Goal: Transaction & Acquisition: Purchase product/service

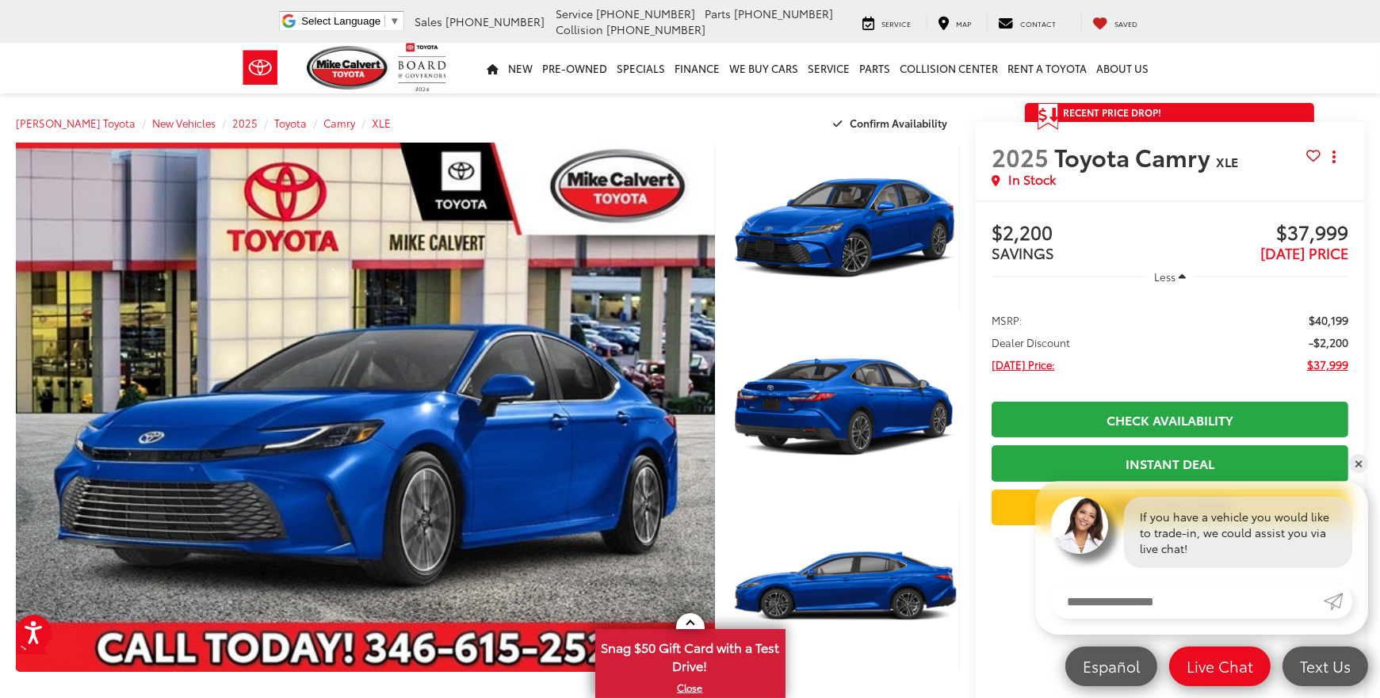
drag, startPoint x: 1383, startPoint y: 40, endPoint x: 1379, endPoint y: 23, distance: 17.9
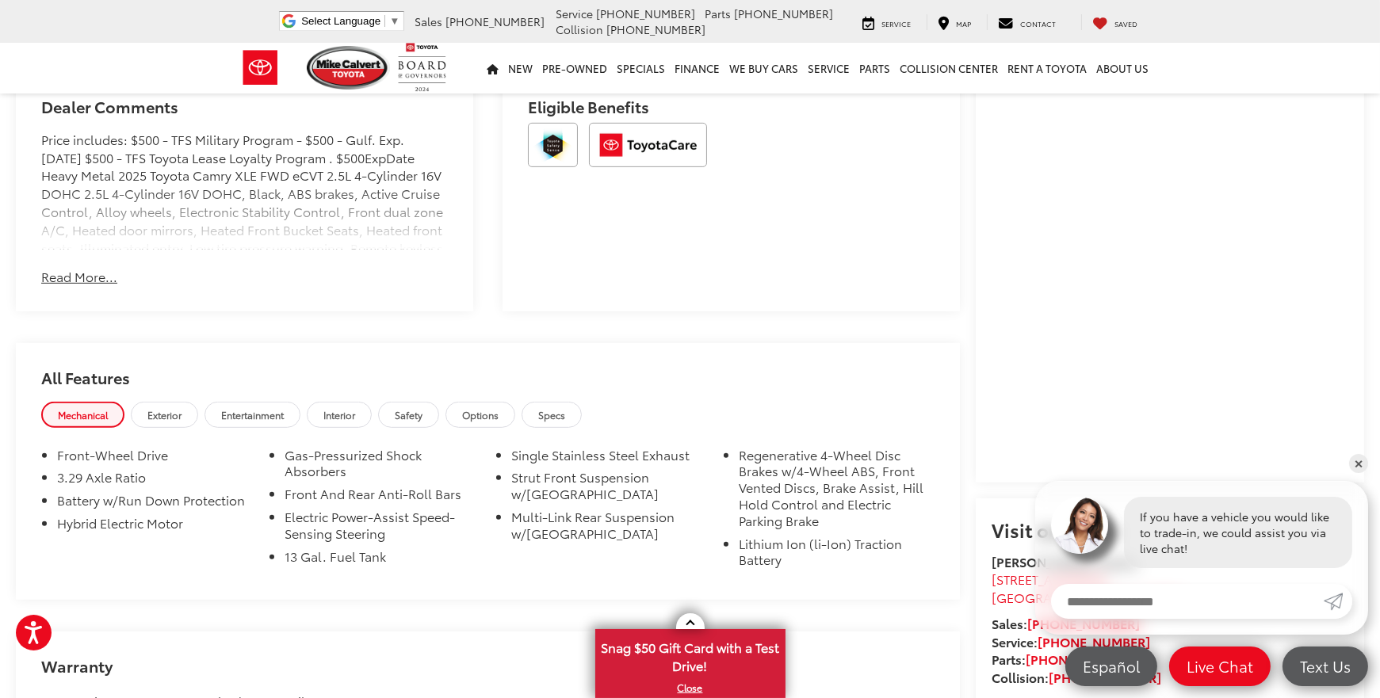
scroll to position [1095, 0]
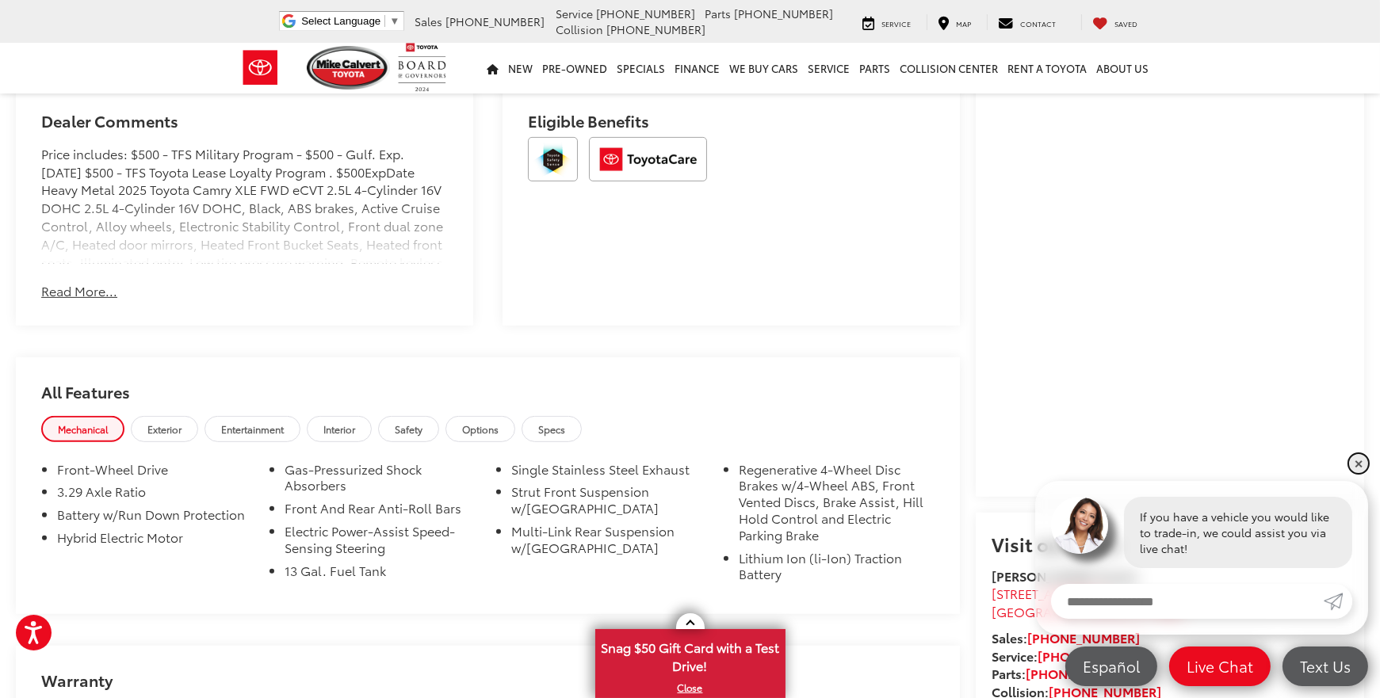
click at [1364, 462] on link "✕" at bounding box center [1358, 463] width 19 height 19
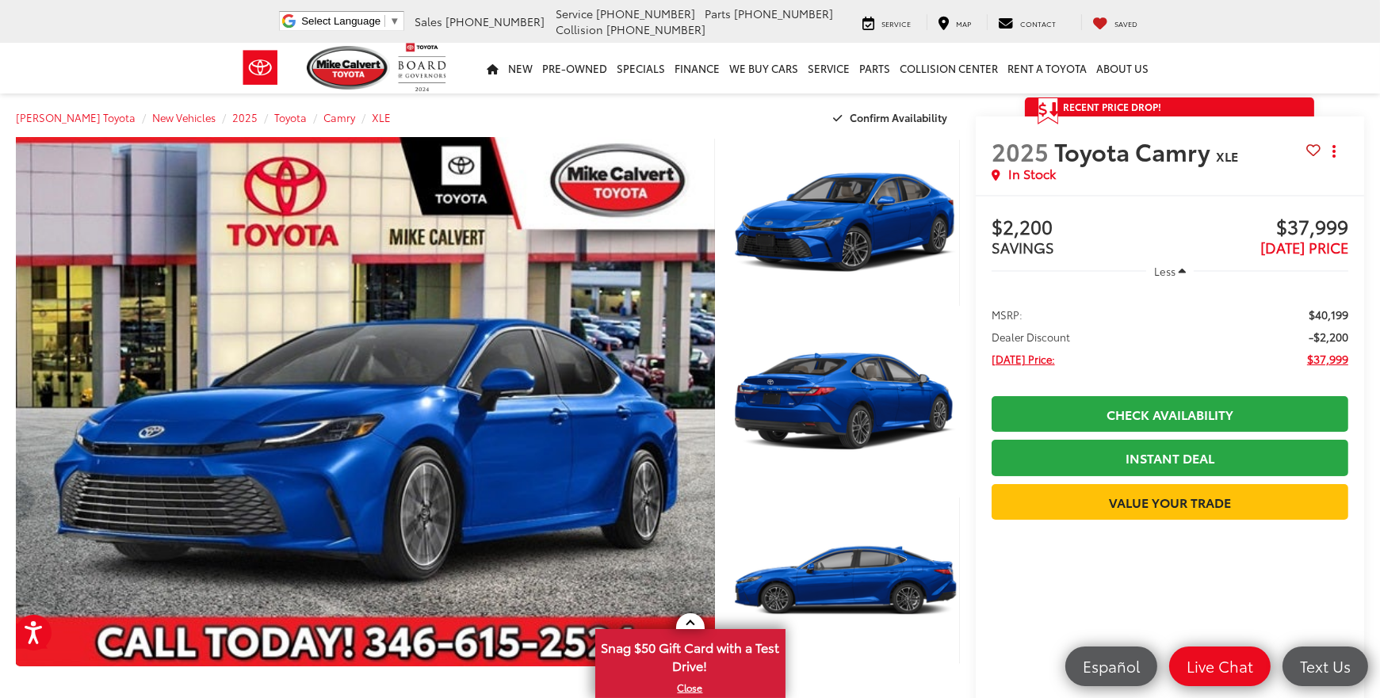
scroll to position [0, 0]
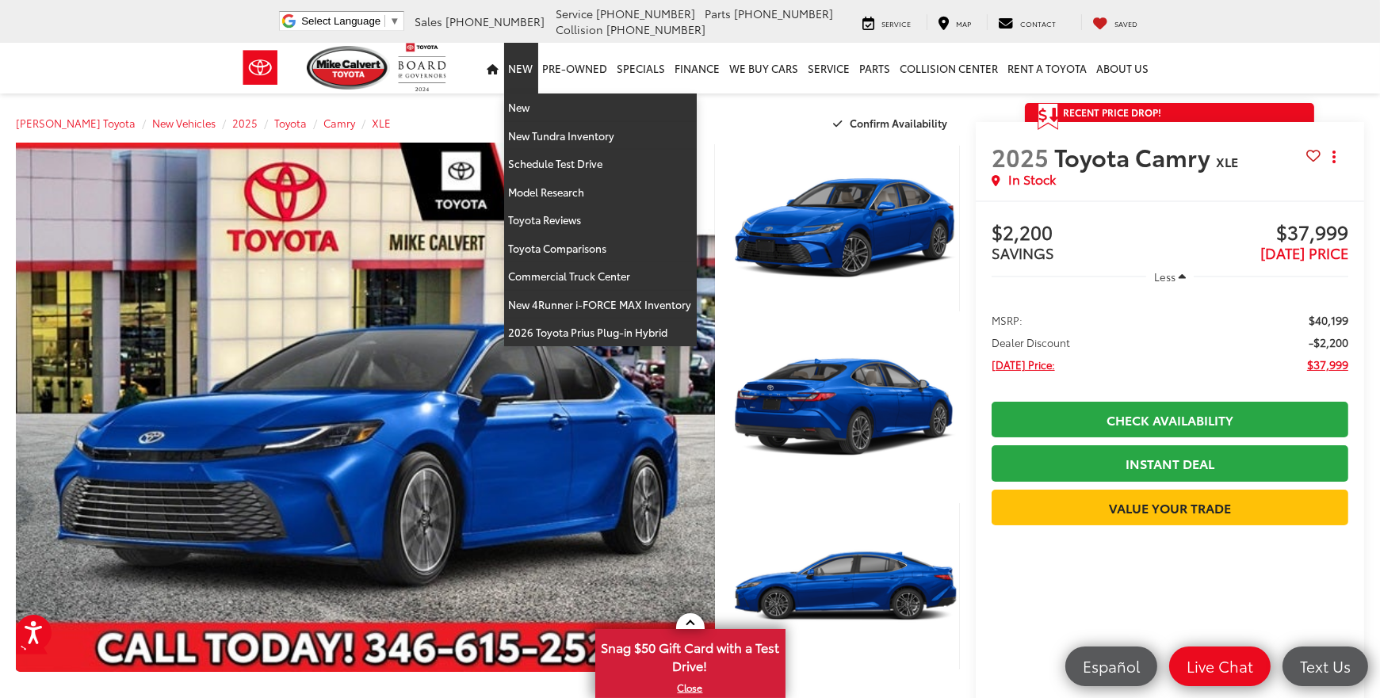
drag, startPoint x: 538, startPoint y: 67, endPoint x: 536, endPoint y: 80, distance: 12.9
click at [536, 71] on link "New" at bounding box center [521, 68] width 34 height 51
click at [521, 115] on link "New" at bounding box center [600, 108] width 193 height 29
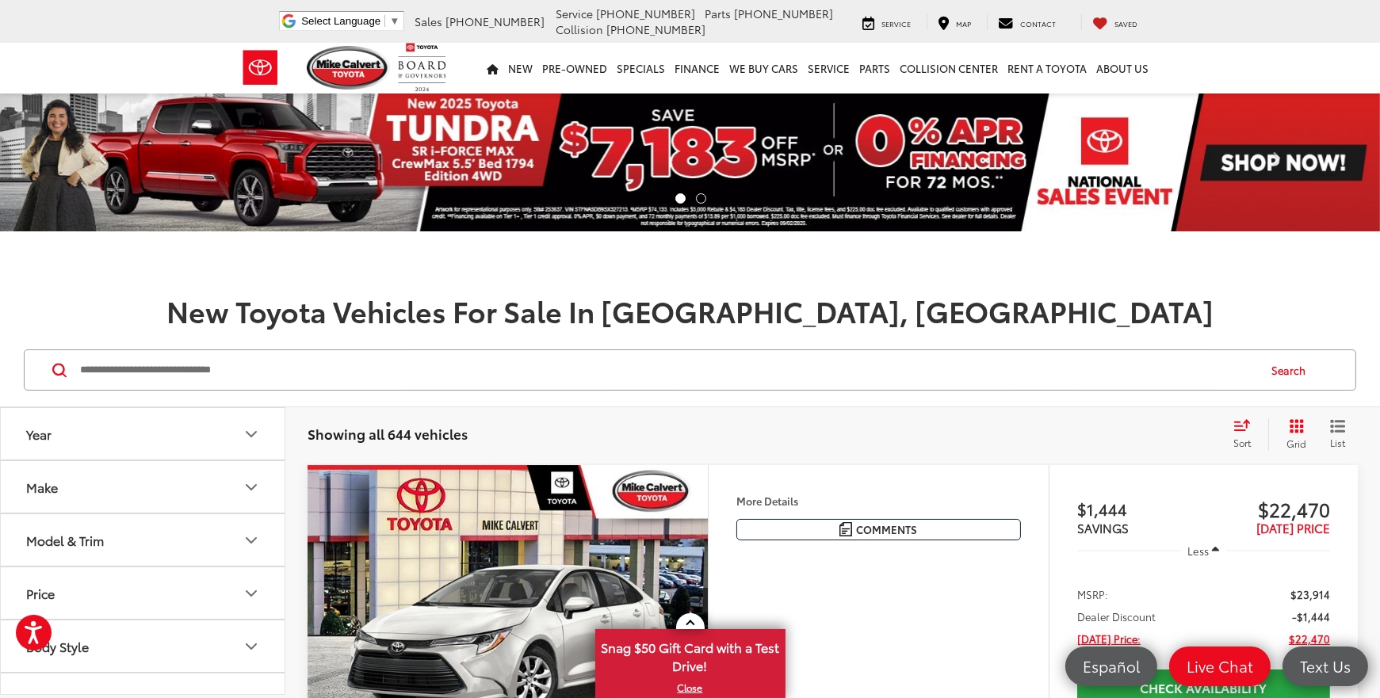
click at [254, 432] on icon "Year" at bounding box center [252, 434] width 10 height 5
drag, startPoint x: 68, startPoint y: 476, endPoint x: 29, endPoint y: 477, distance: 38.8
click at [29, 477] on input "****" at bounding box center [78, 475] width 101 height 31
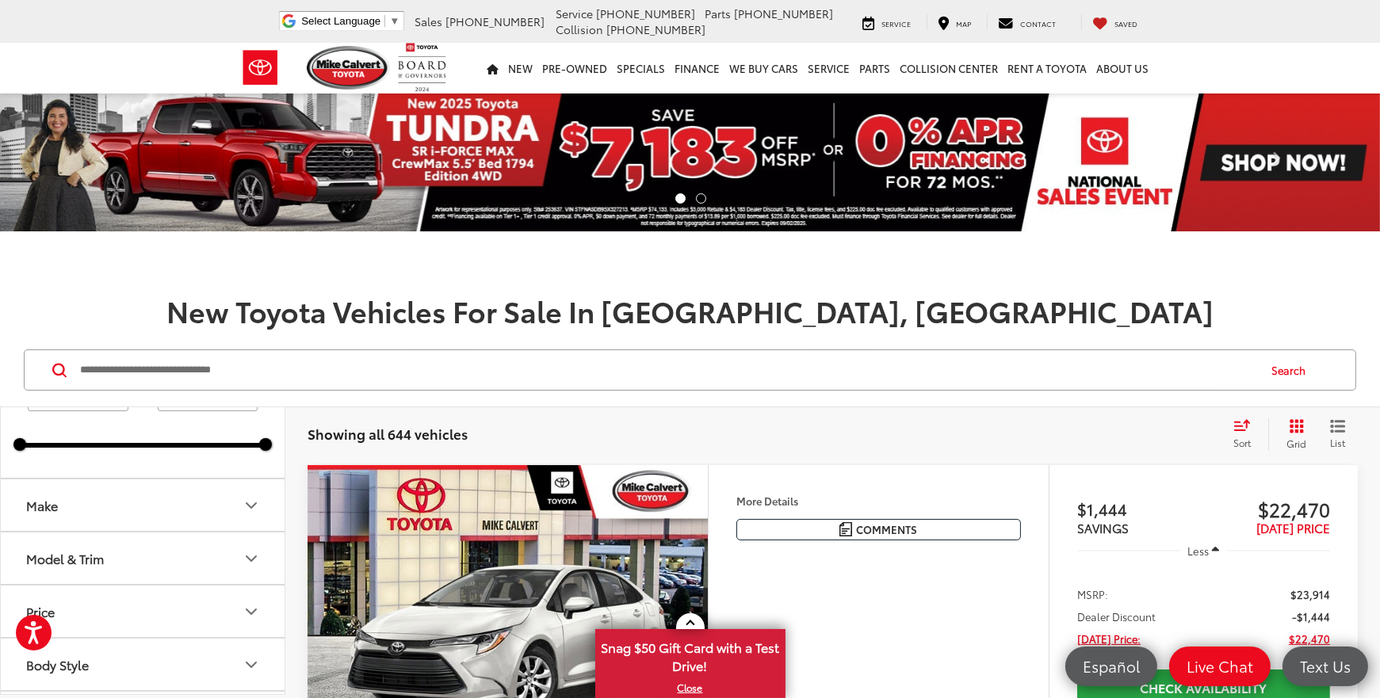
type input "****"
click at [255, 504] on icon "Make" at bounding box center [251, 505] width 19 height 19
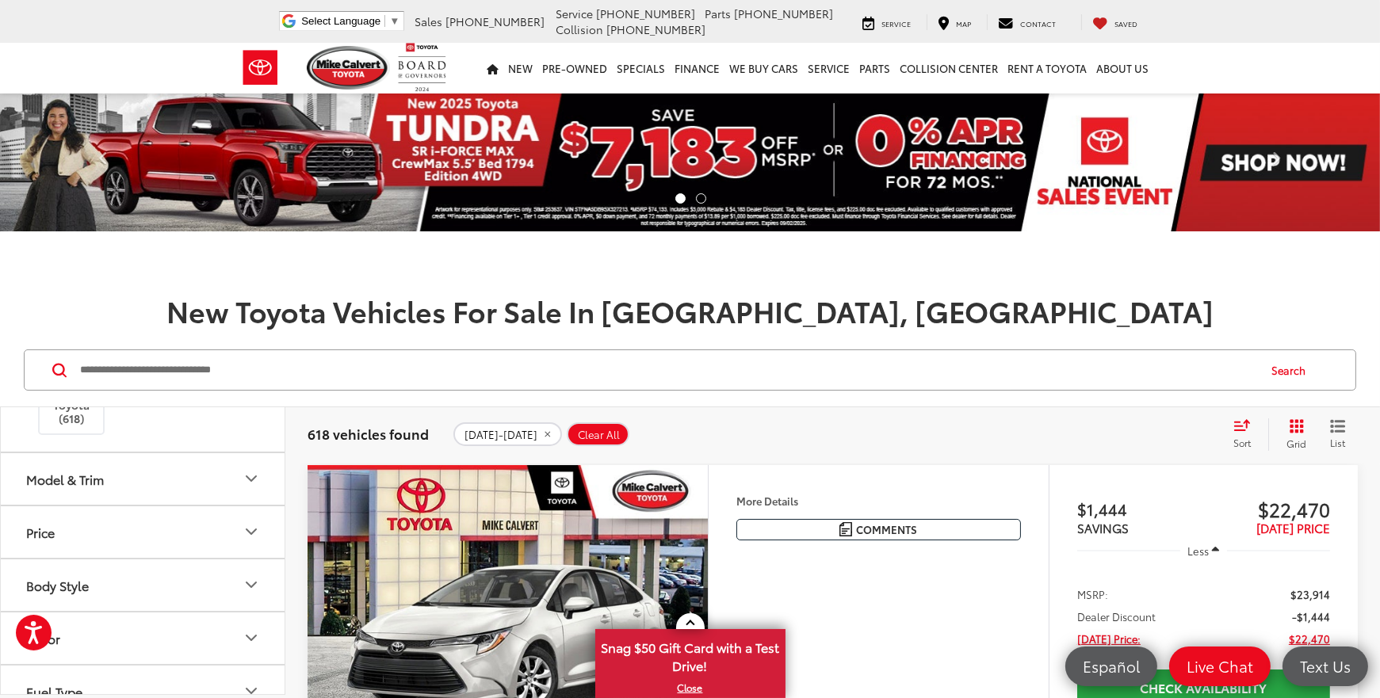
scroll to position [264, 0]
click at [254, 473] on icon "Model & Trim" at bounding box center [252, 475] width 10 height 5
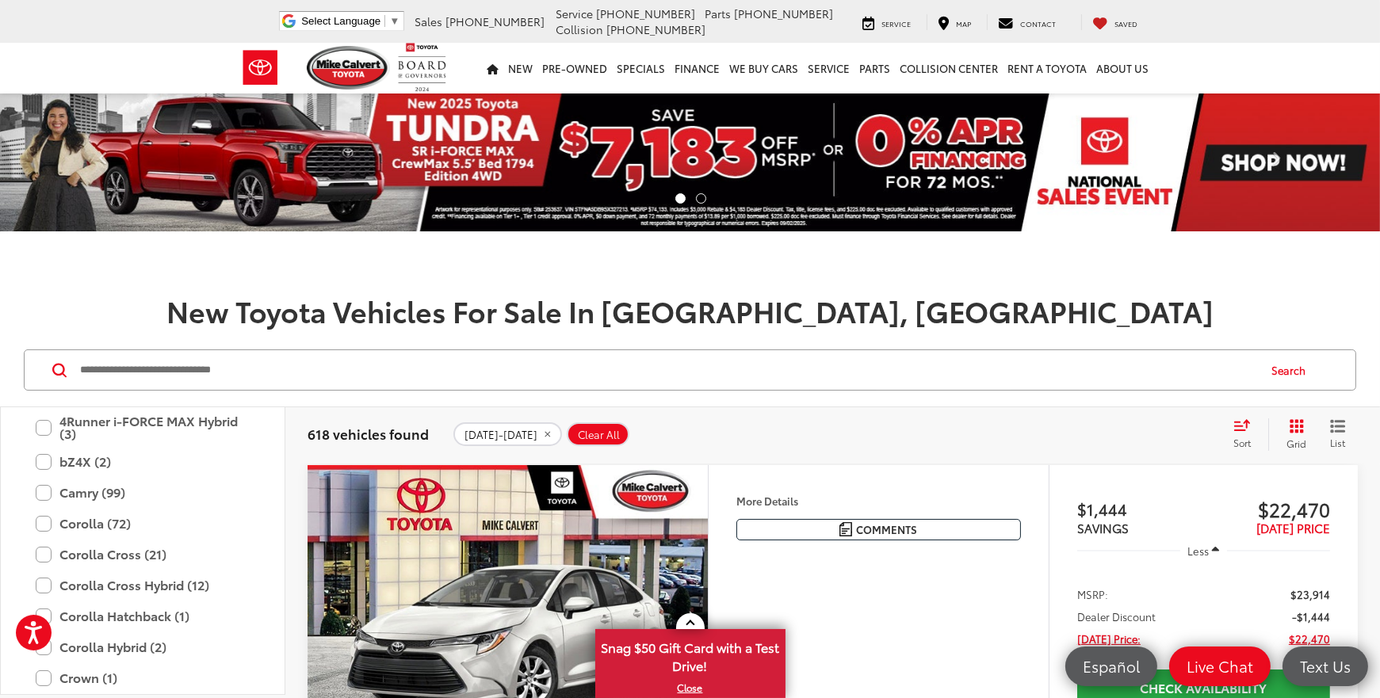
scroll to position [0, 0]
click at [84, 491] on label "Camry (99)" at bounding box center [143, 493] width 214 height 28
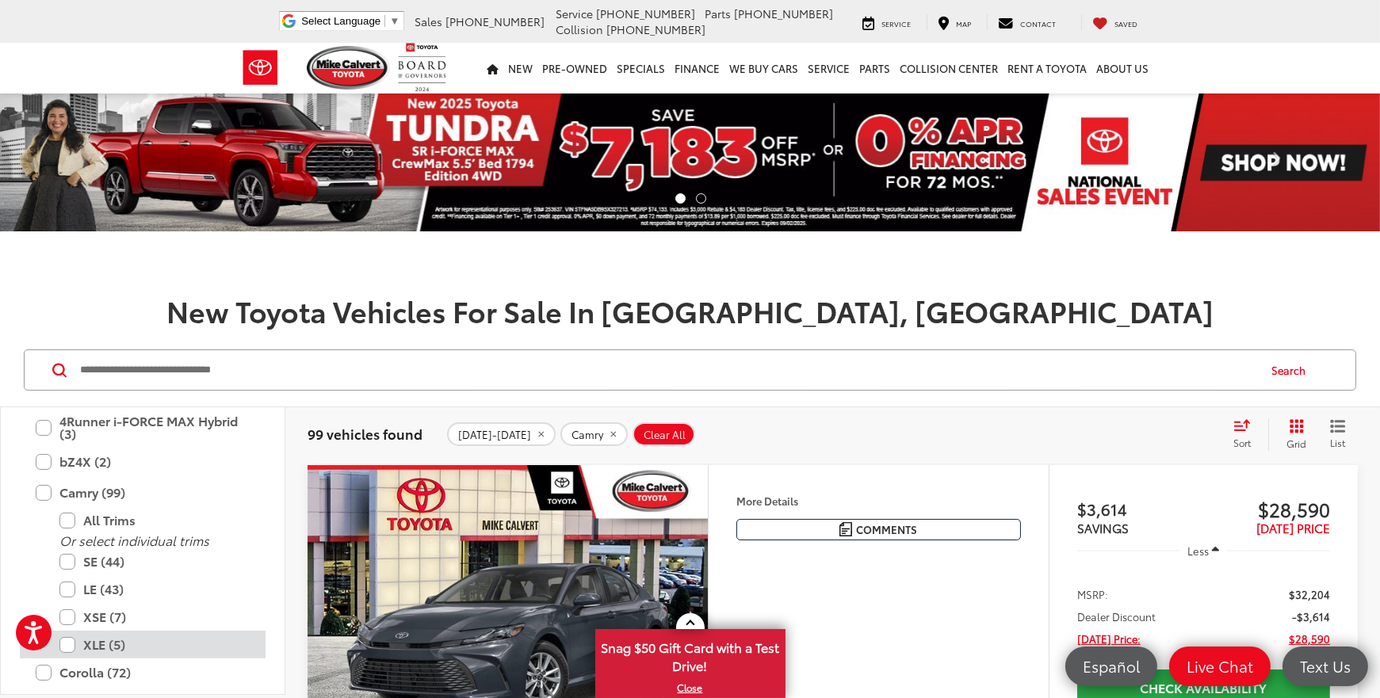
click at [67, 644] on label "XLE (5)" at bounding box center [154, 645] width 190 height 28
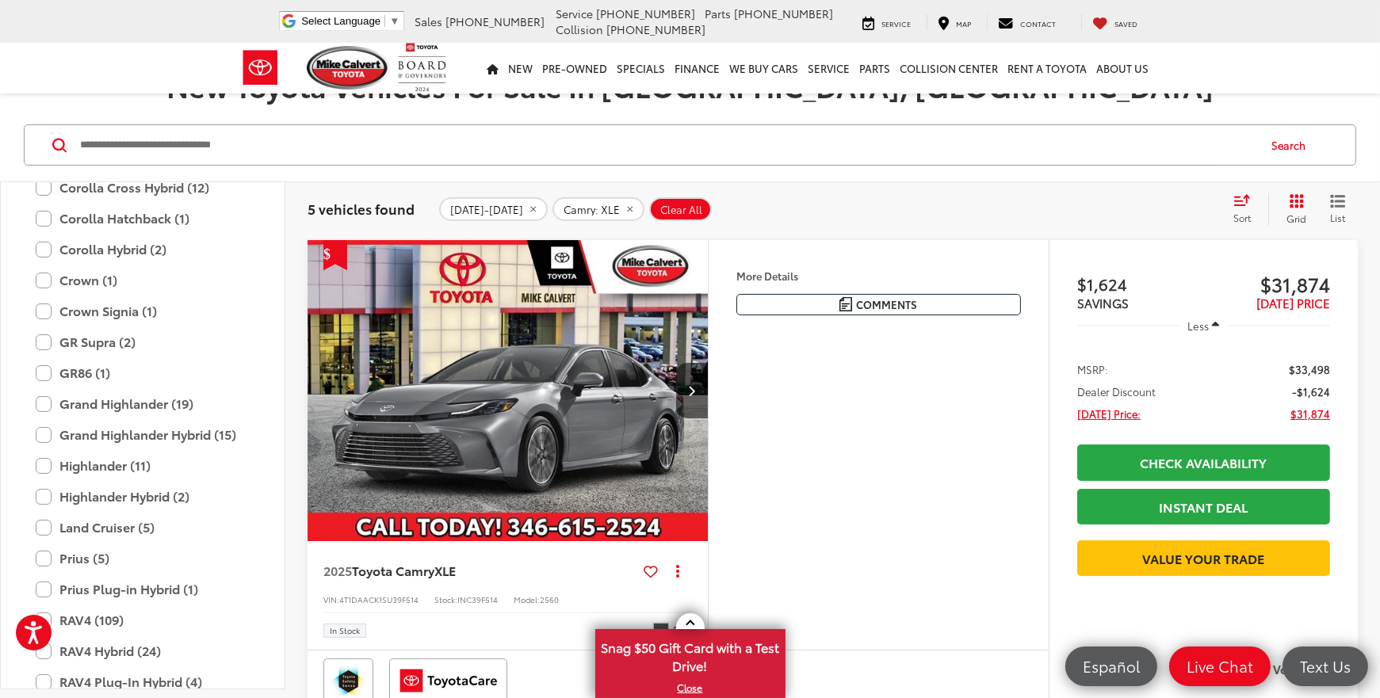
scroll to position [213, 0]
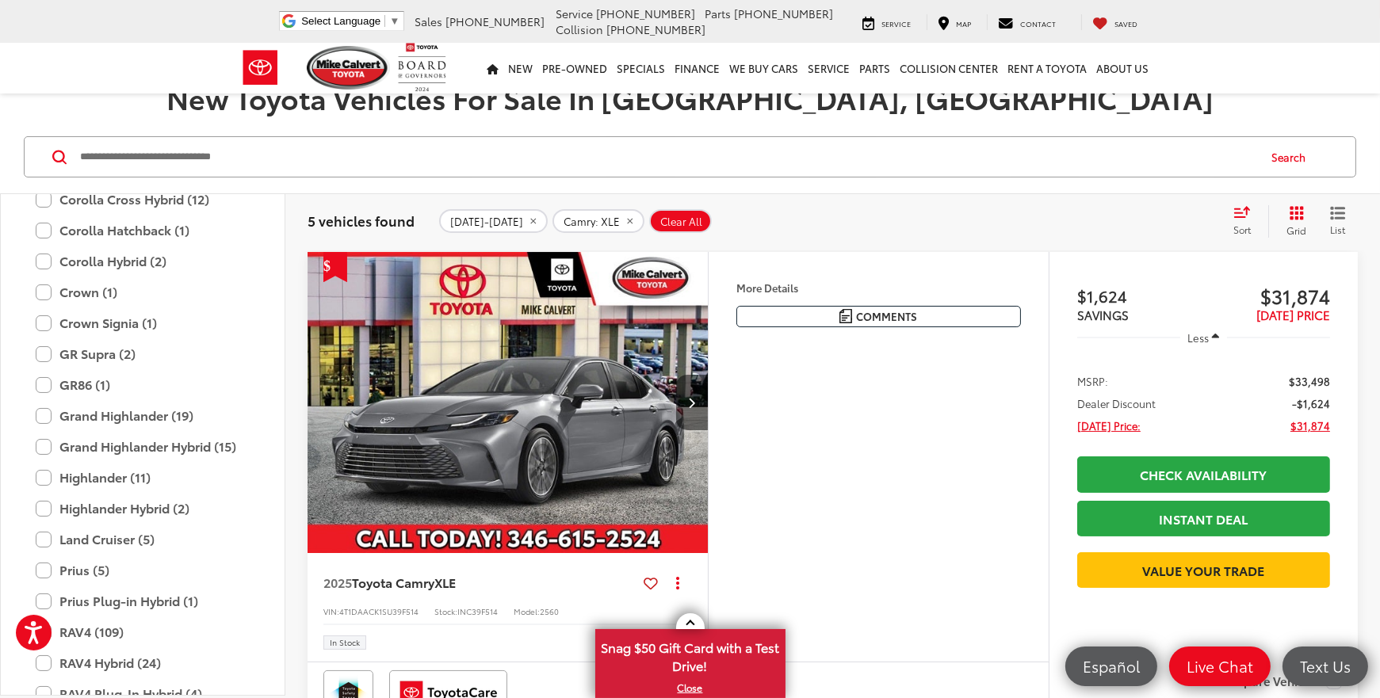
click at [692, 401] on icon "Next image" at bounding box center [691, 402] width 7 height 11
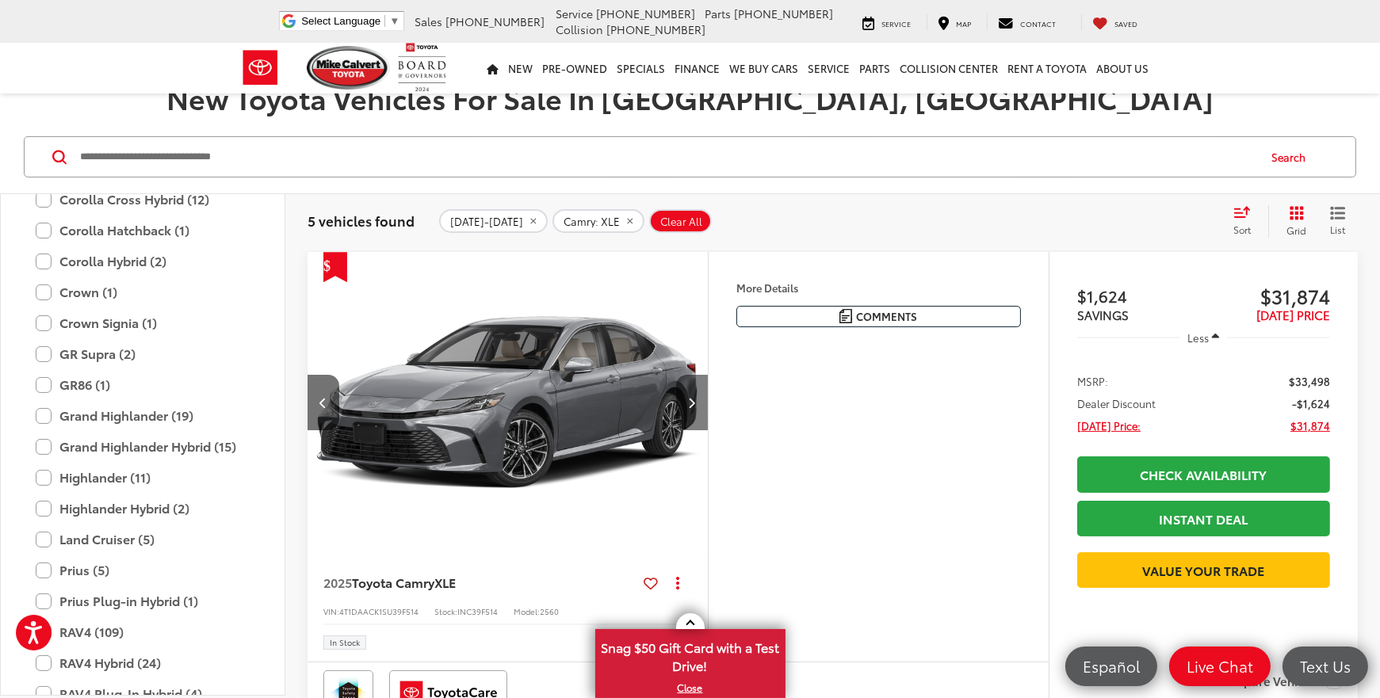
scroll to position [0, 403]
click at [692, 400] on icon "Next image" at bounding box center [691, 402] width 7 height 11
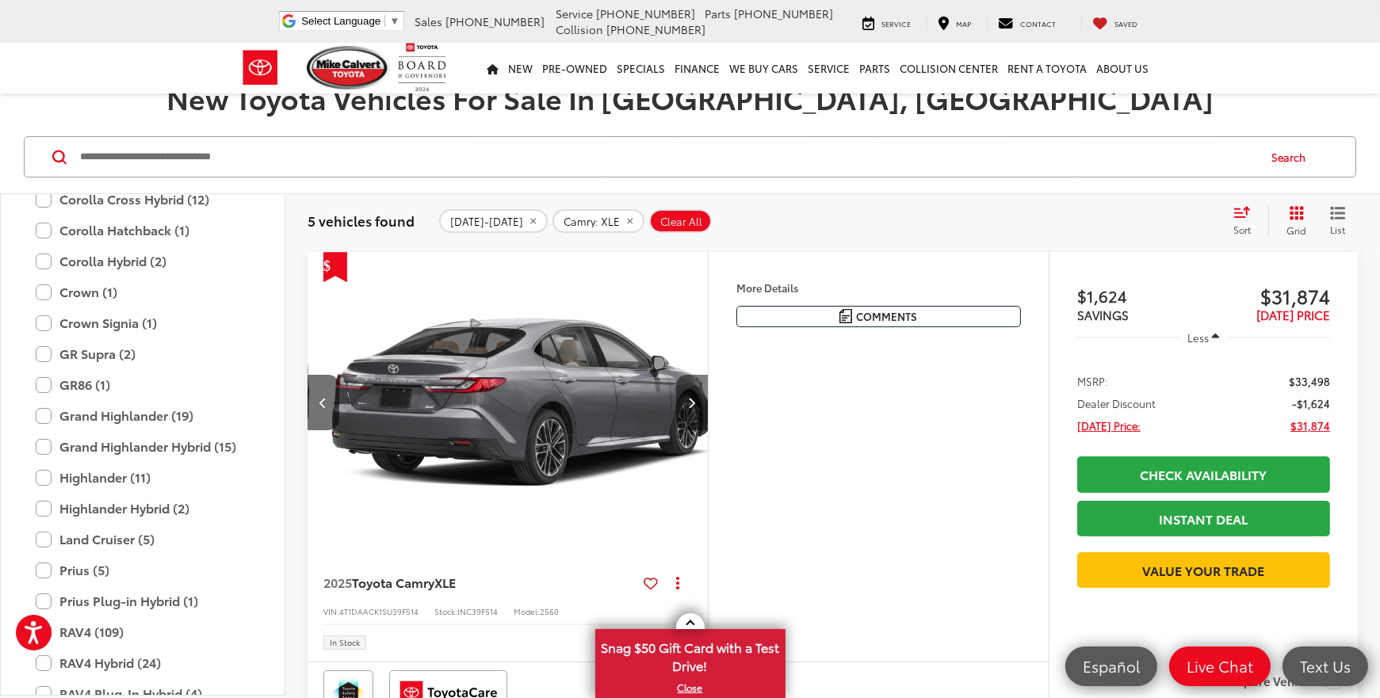
scroll to position [0, 805]
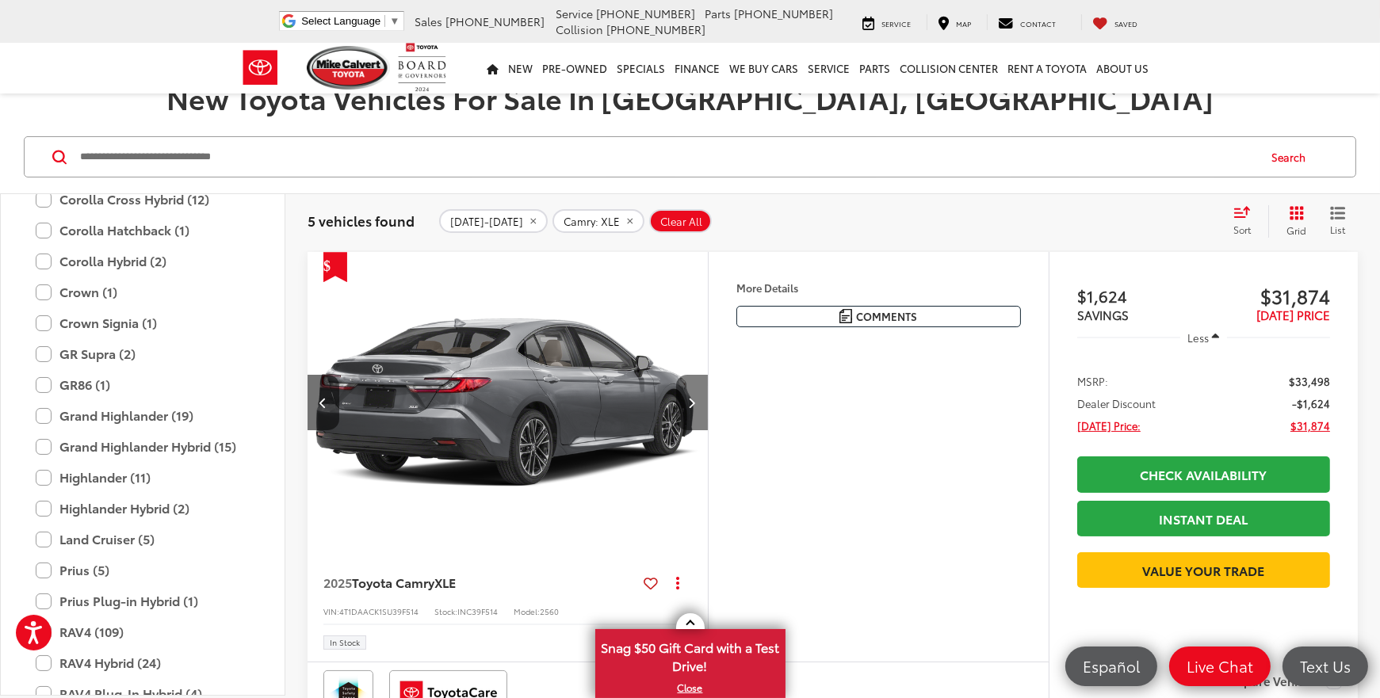
click at [690, 390] on button "Next image" at bounding box center [692, 402] width 32 height 55
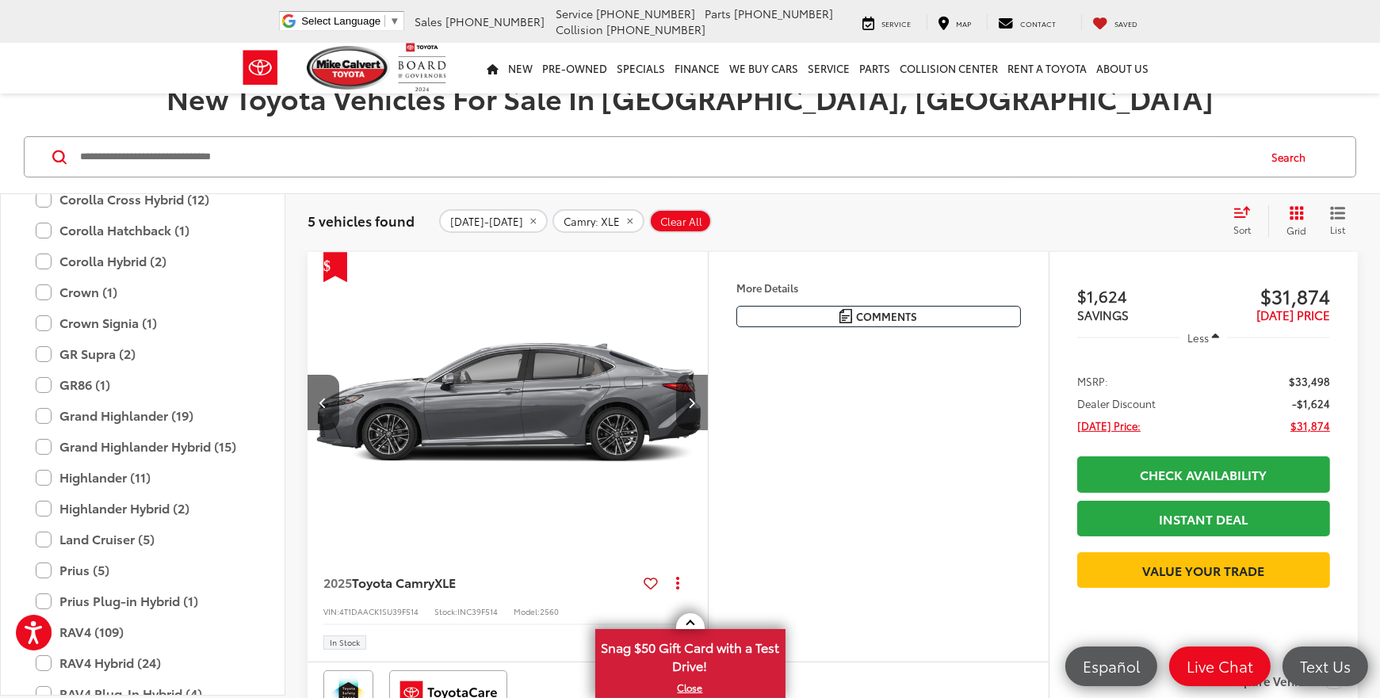
scroll to position [0, 1208]
click at [690, 390] on button "Next image" at bounding box center [692, 402] width 32 height 55
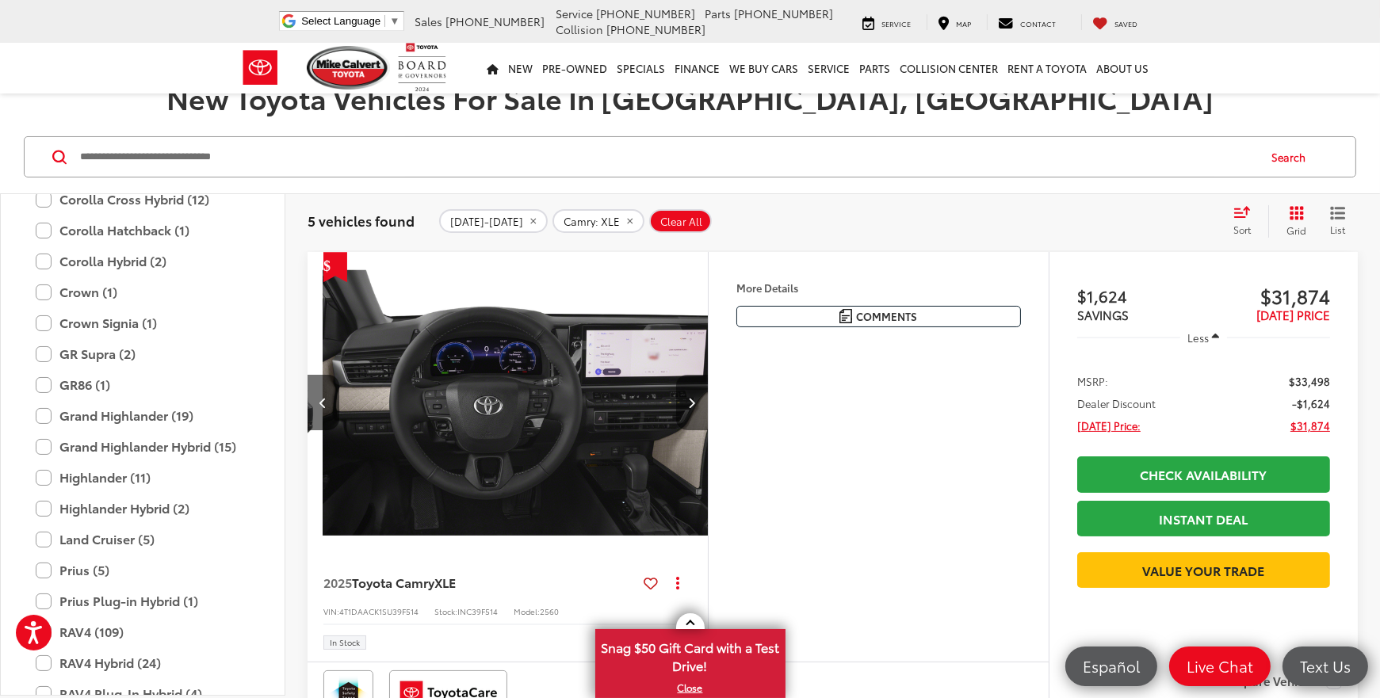
scroll to position [0, 1611]
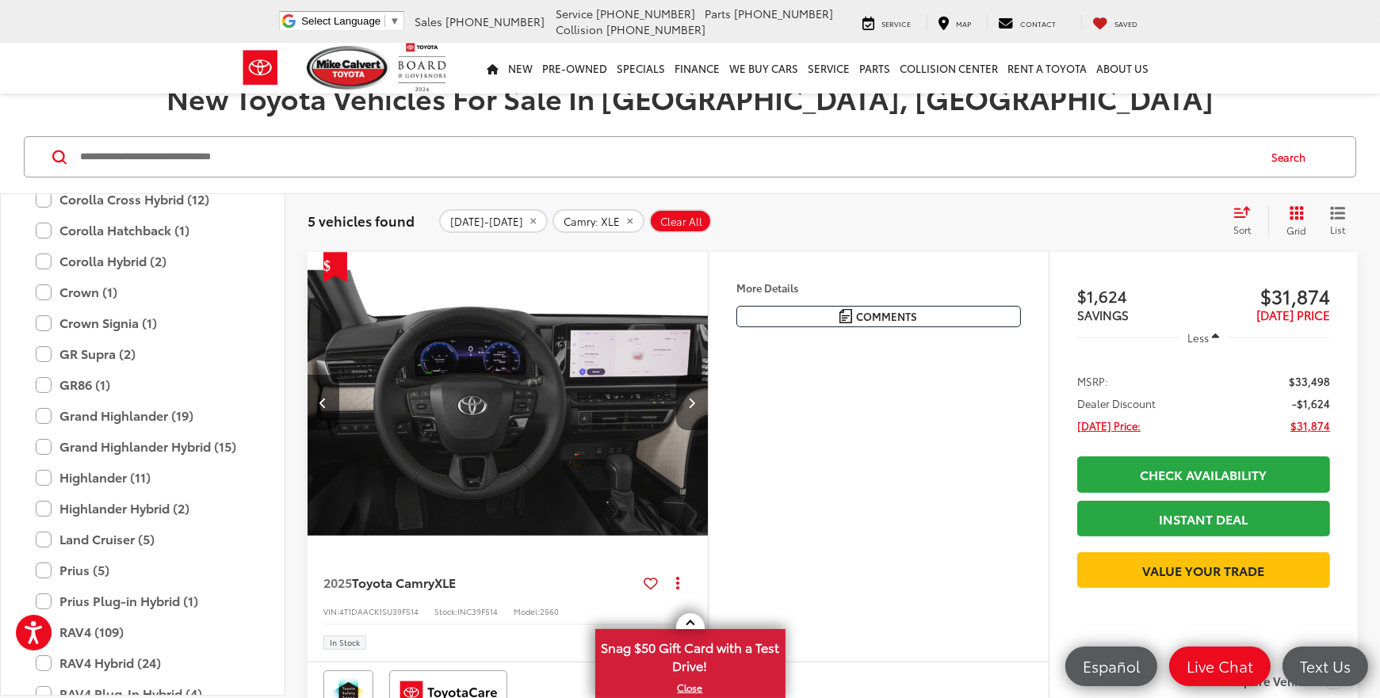
click at [690, 388] on button "Next image" at bounding box center [692, 402] width 32 height 55
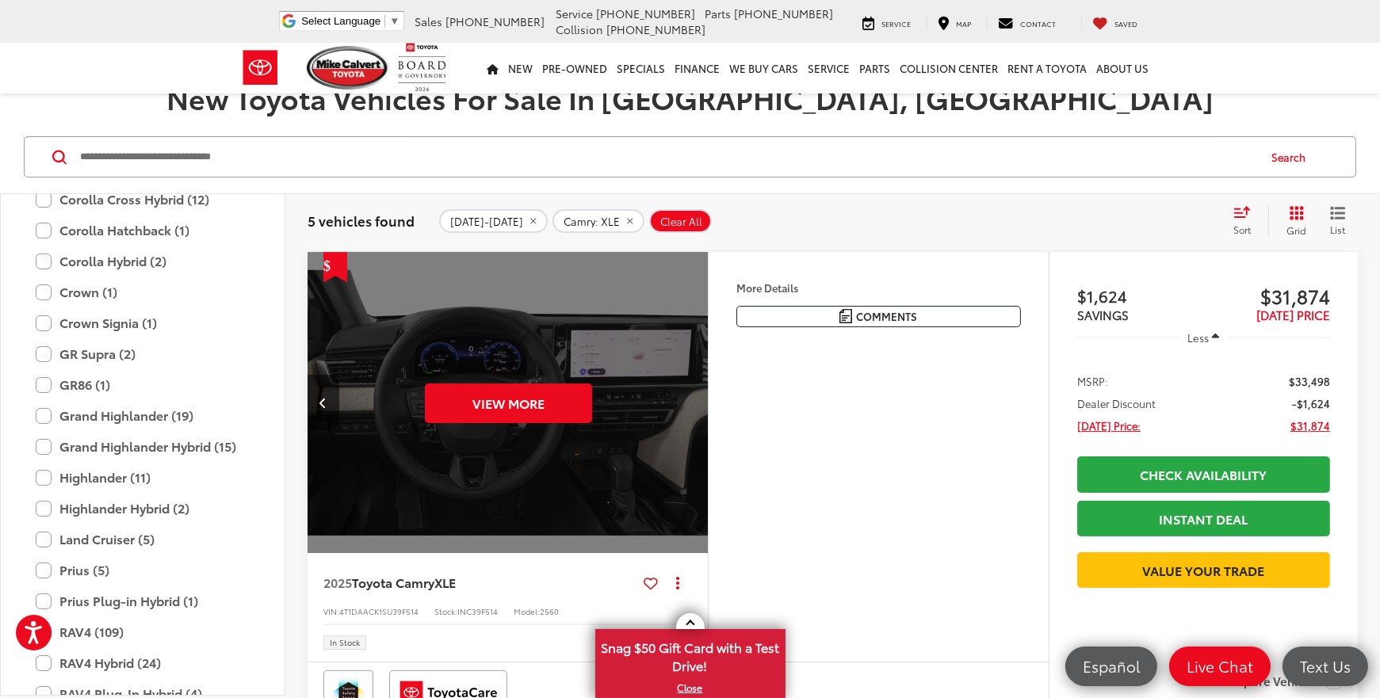
scroll to position [0, 2013]
click at [510, 406] on button "View More" at bounding box center [507, 404] width 167 height 40
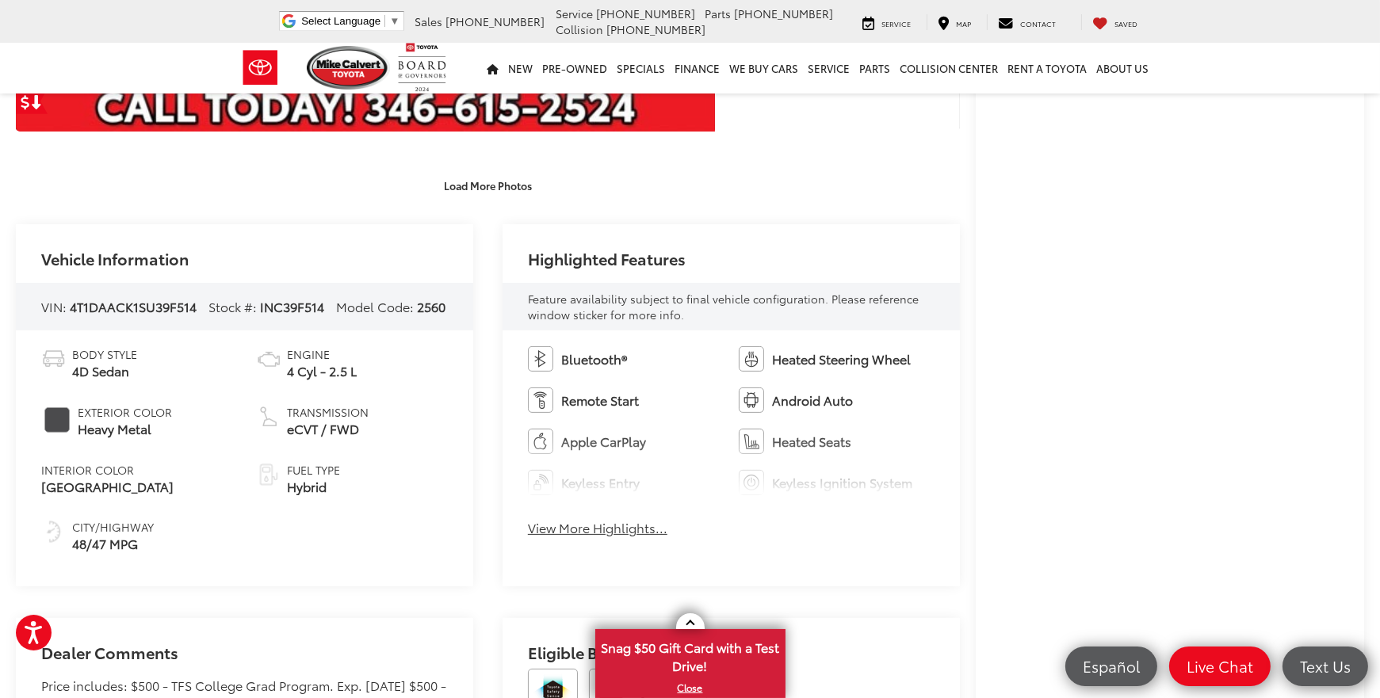
scroll to position [549, 0]
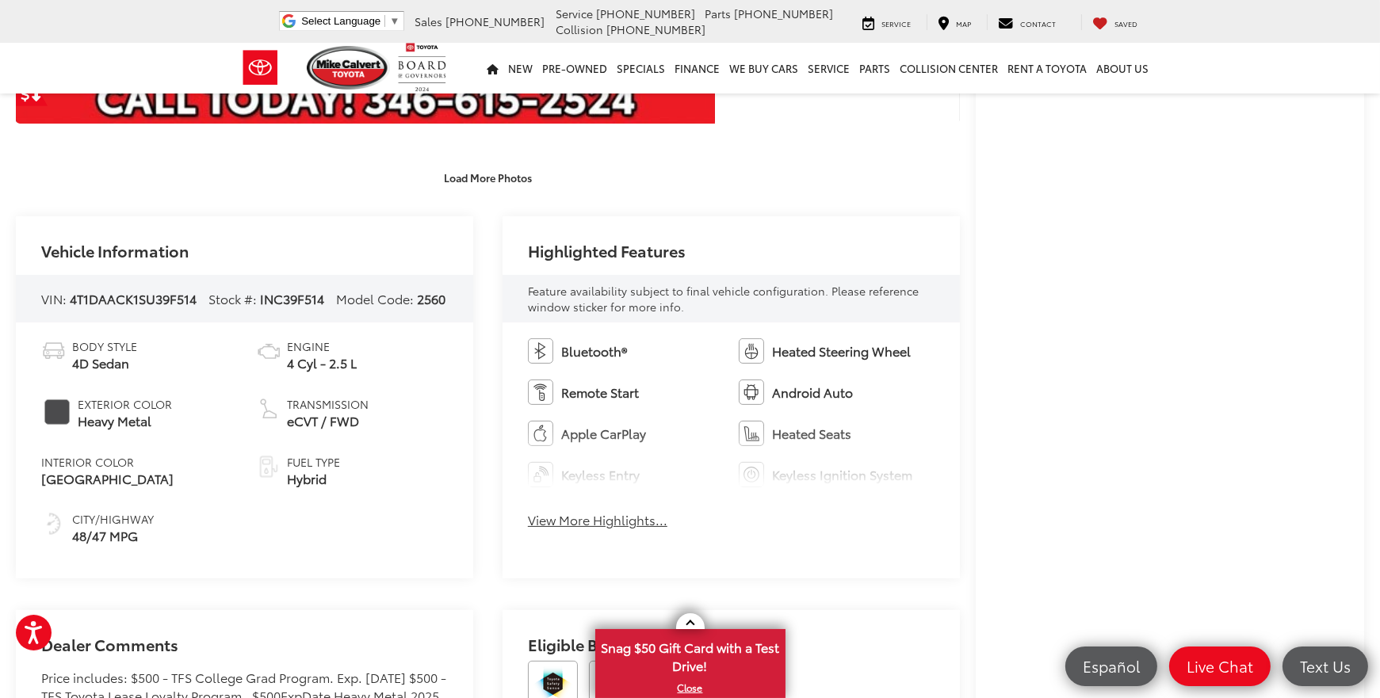
click at [591, 522] on button "View More Highlights..." at bounding box center [598, 520] width 140 height 18
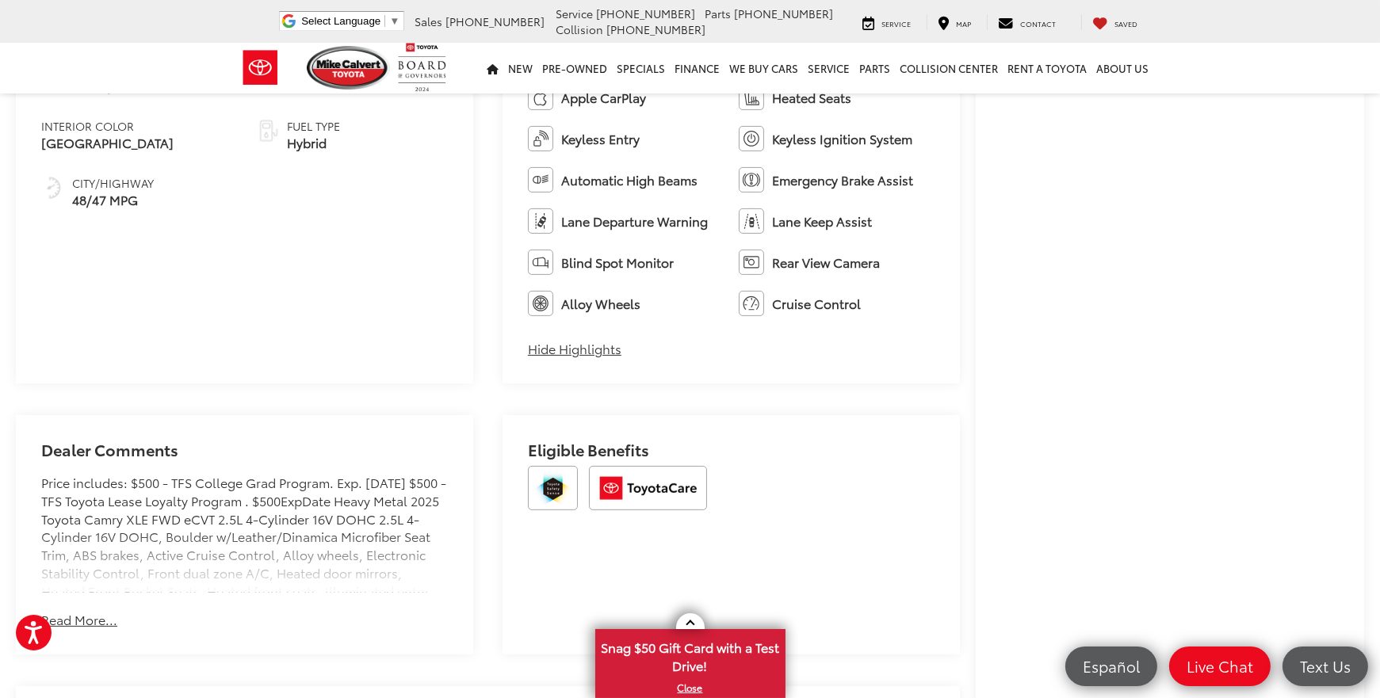
scroll to position [886, 0]
click at [75, 624] on button "Read More..." at bounding box center [79, 619] width 76 height 18
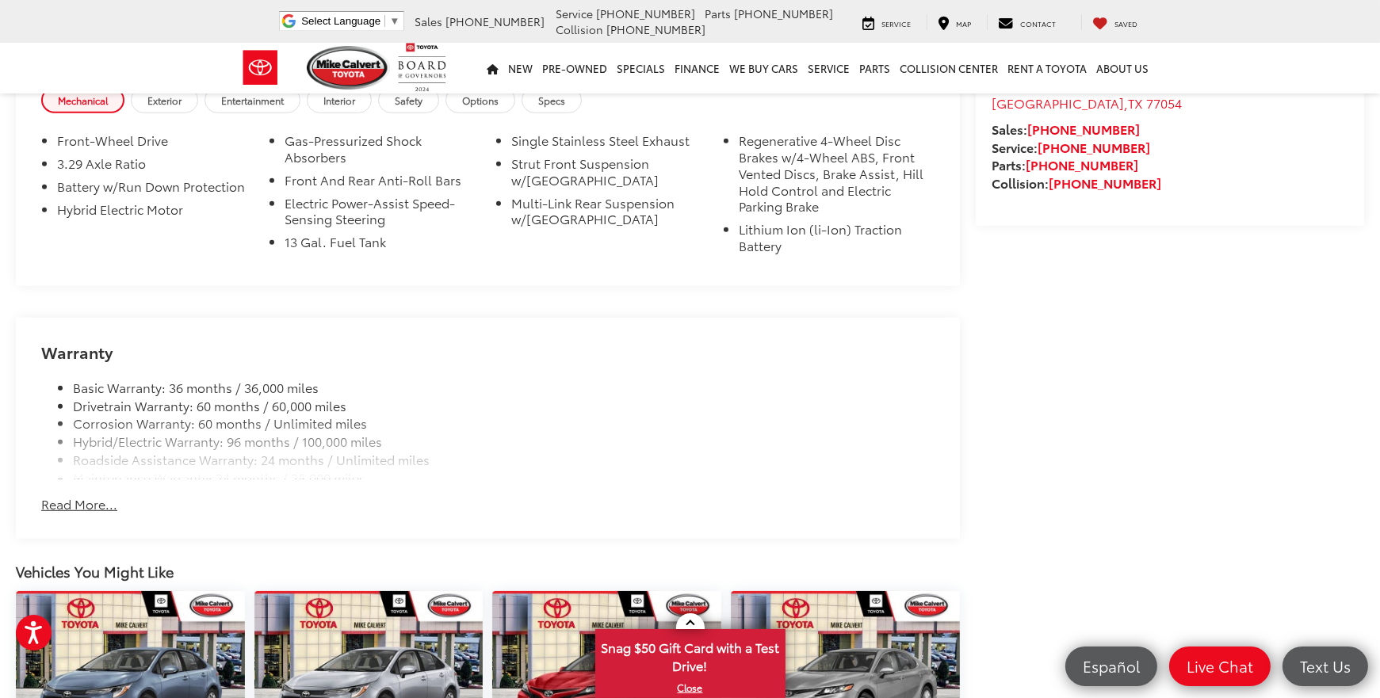
scroll to position [1620, 0]
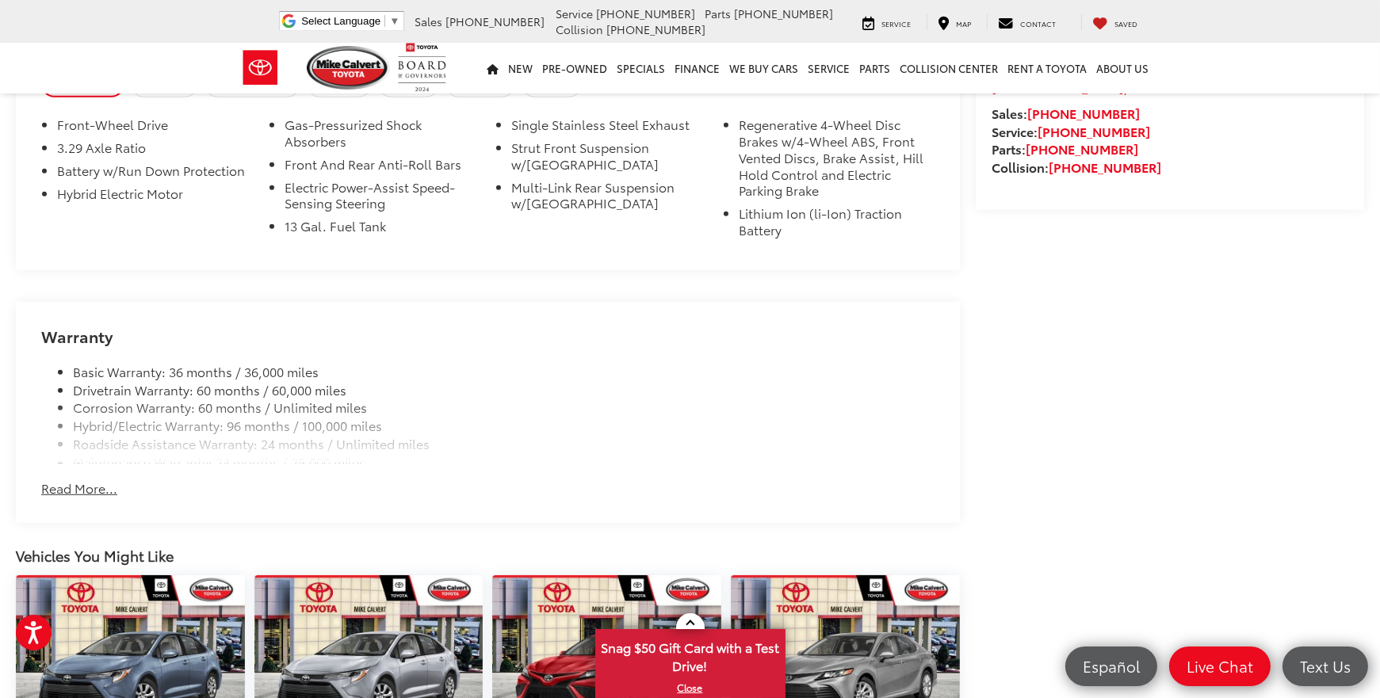
click at [103, 498] on button "Read More..." at bounding box center [79, 489] width 76 height 18
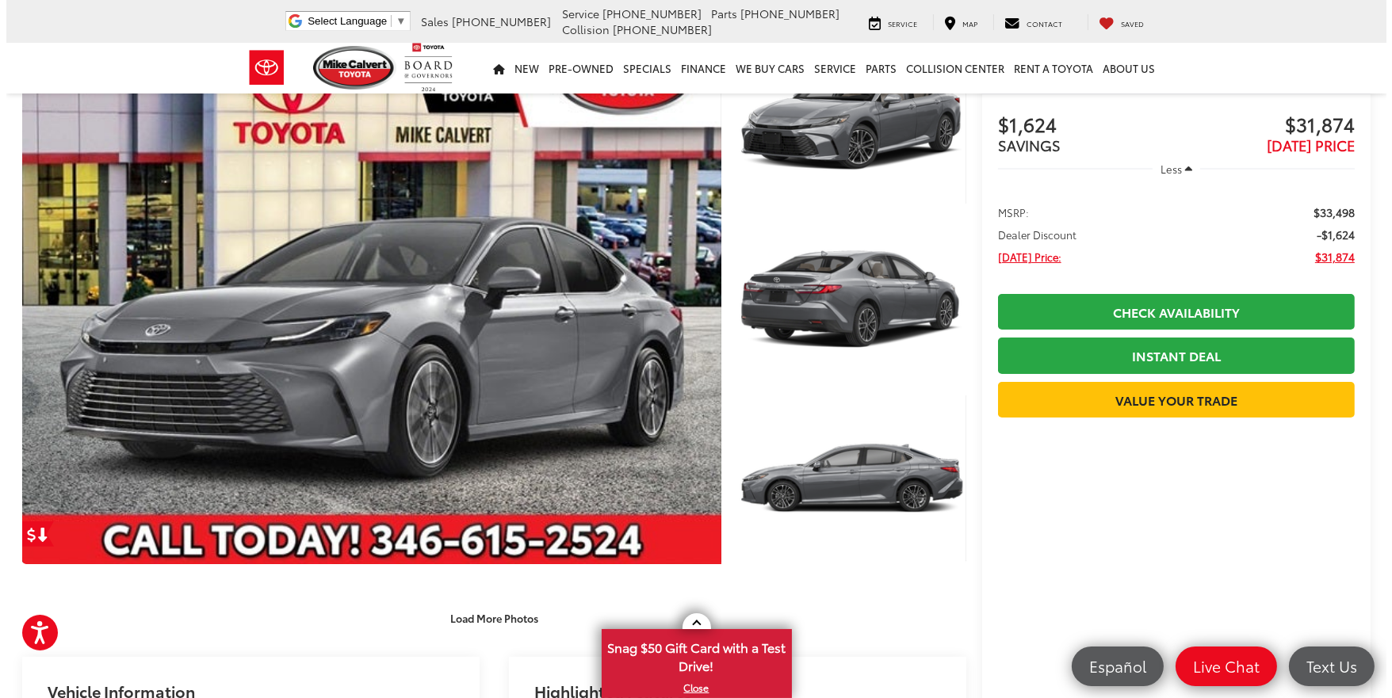
scroll to position [90, 0]
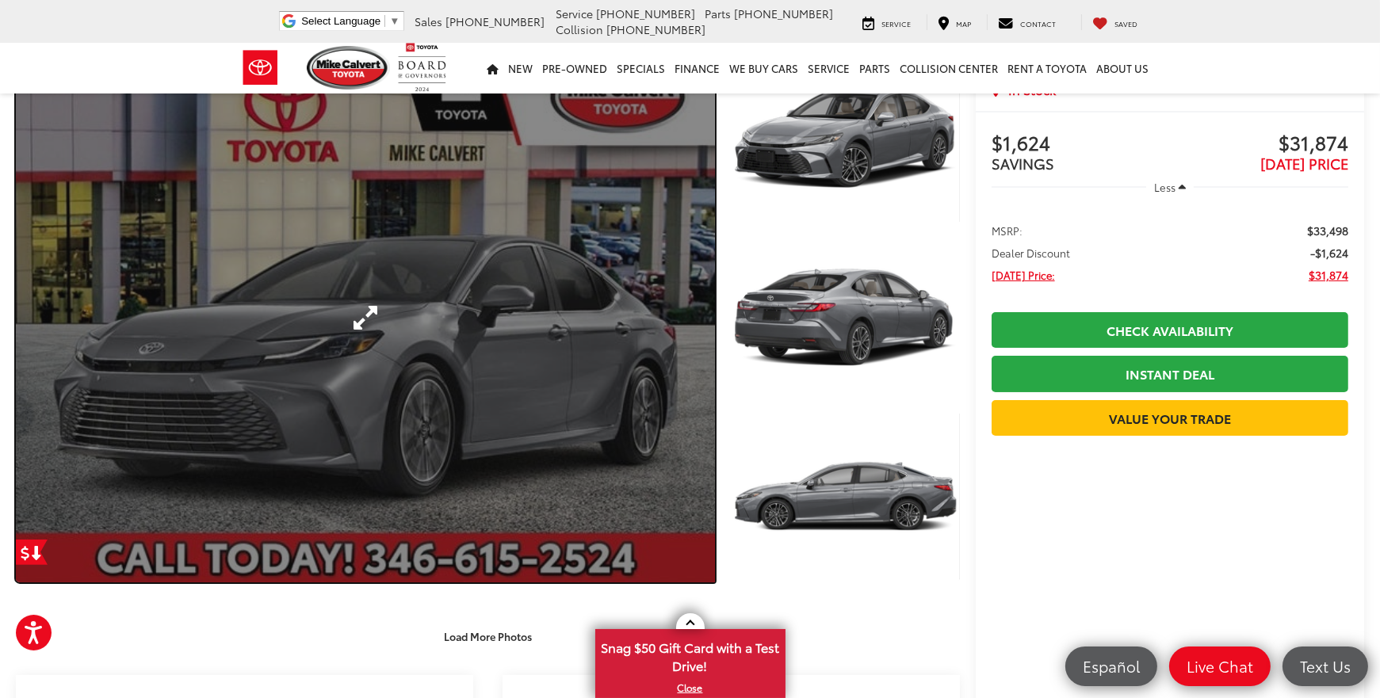
click at [610, 361] on link "Expand Photo 0" at bounding box center [365, 318] width 699 height 530
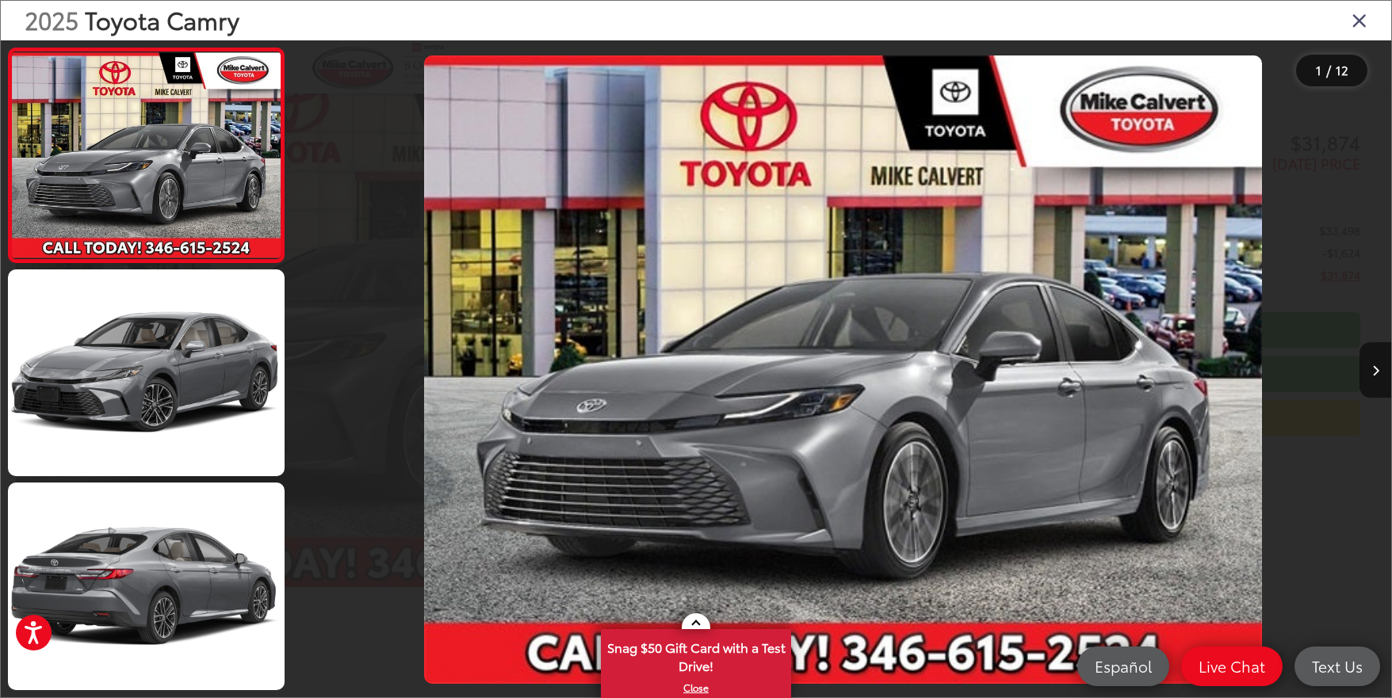
click at [1343, 74] on span "12" at bounding box center [1342, 69] width 13 height 17
click at [1377, 368] on icon "Next image" at bounding box center [1375, 370] width 7 height 11
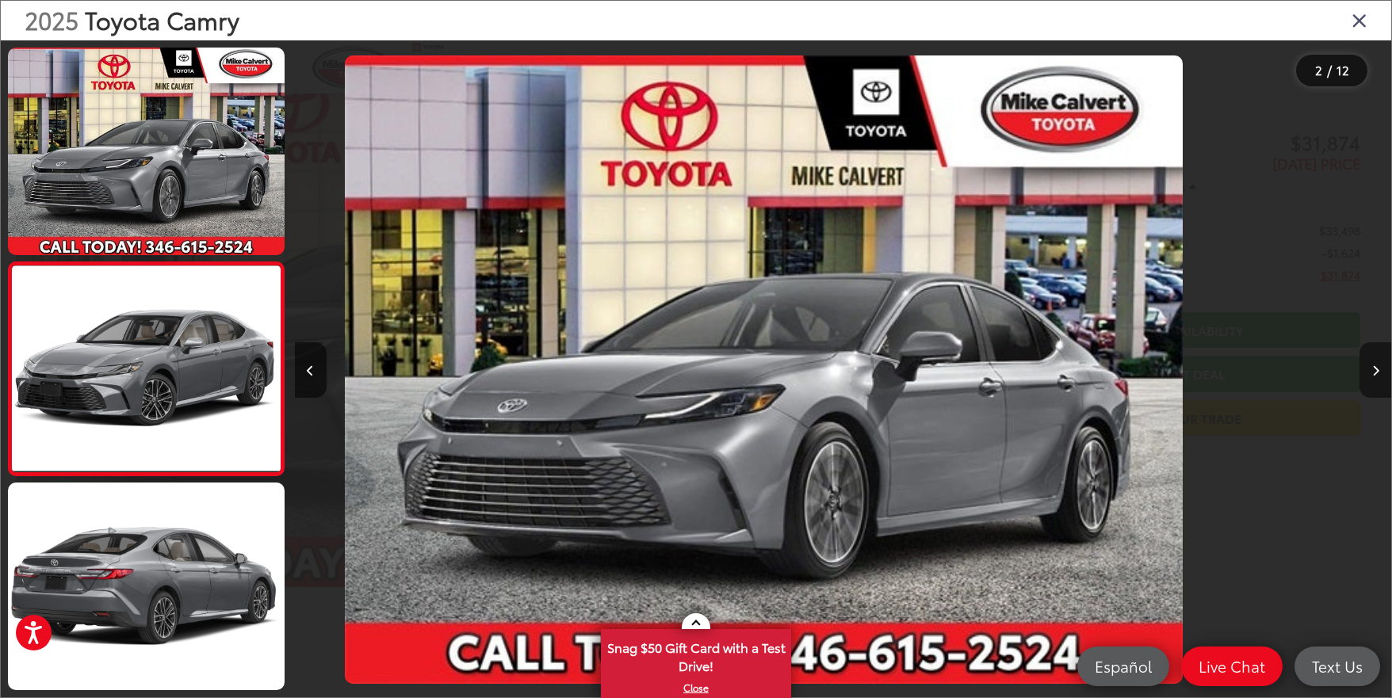
scroll to position [45, 0]
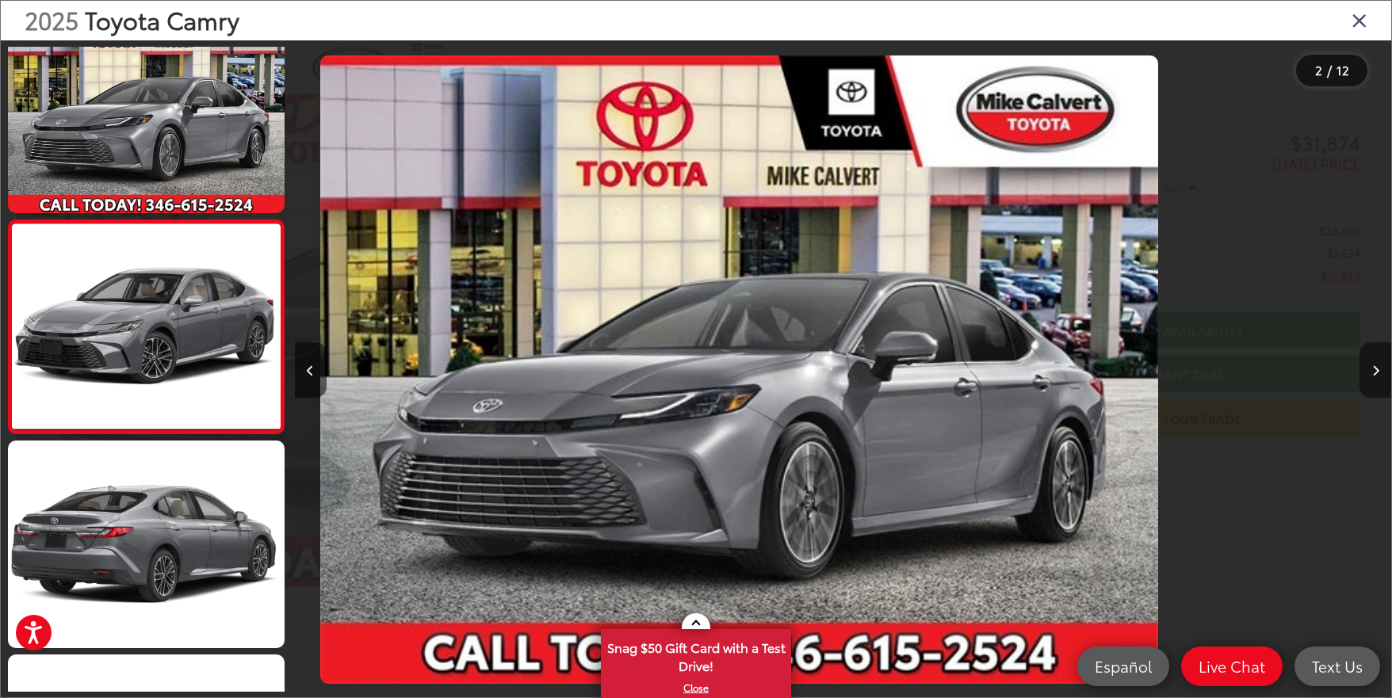
click at [1377, 369] on icon "Next image" at bounding box center [1375, 370] width 7 height 11
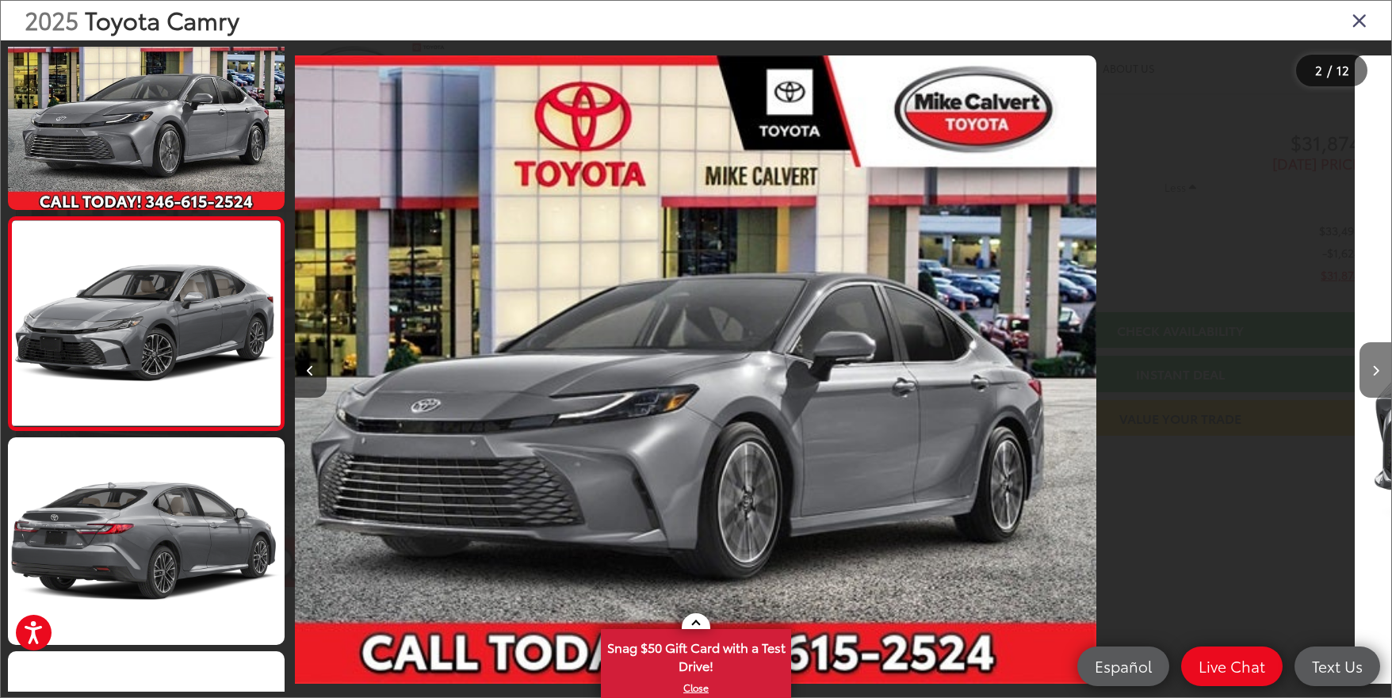
scroll to position [0, 258]
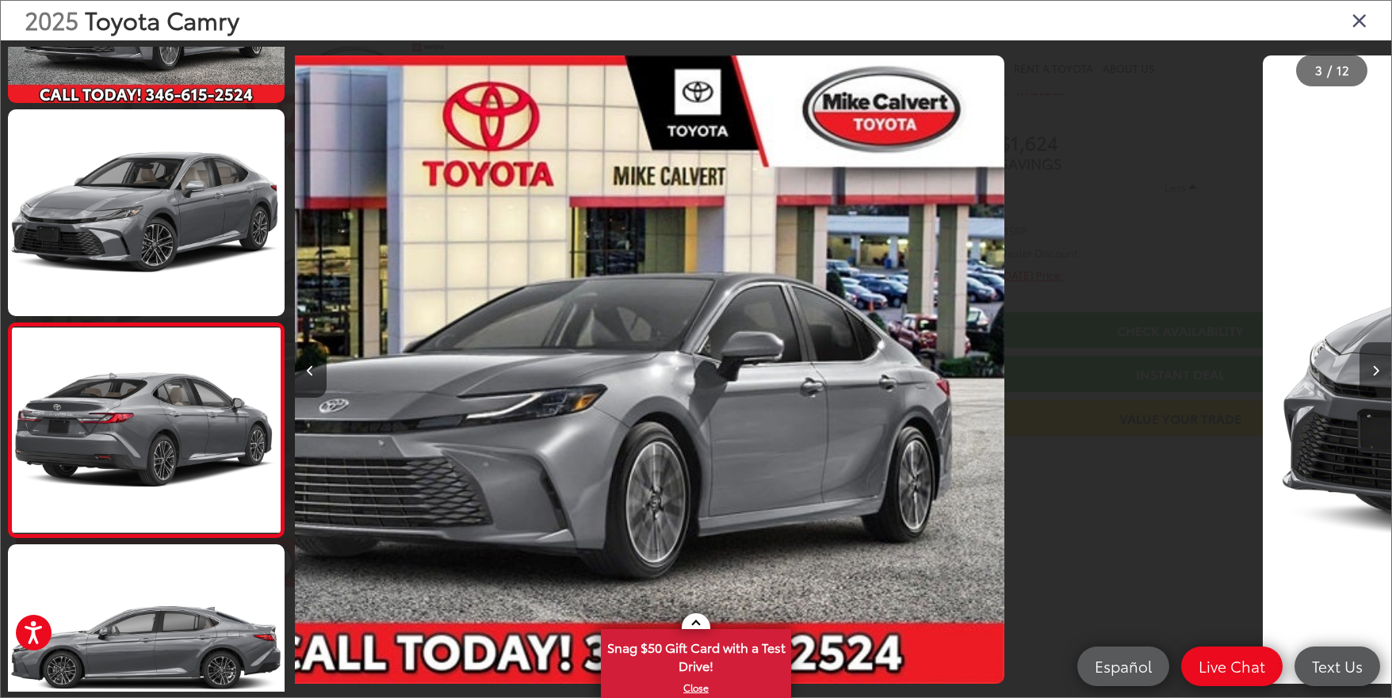
click at [1377, 369] on icon "Next image" at bounding box center [1375, 370] width 7 height 11
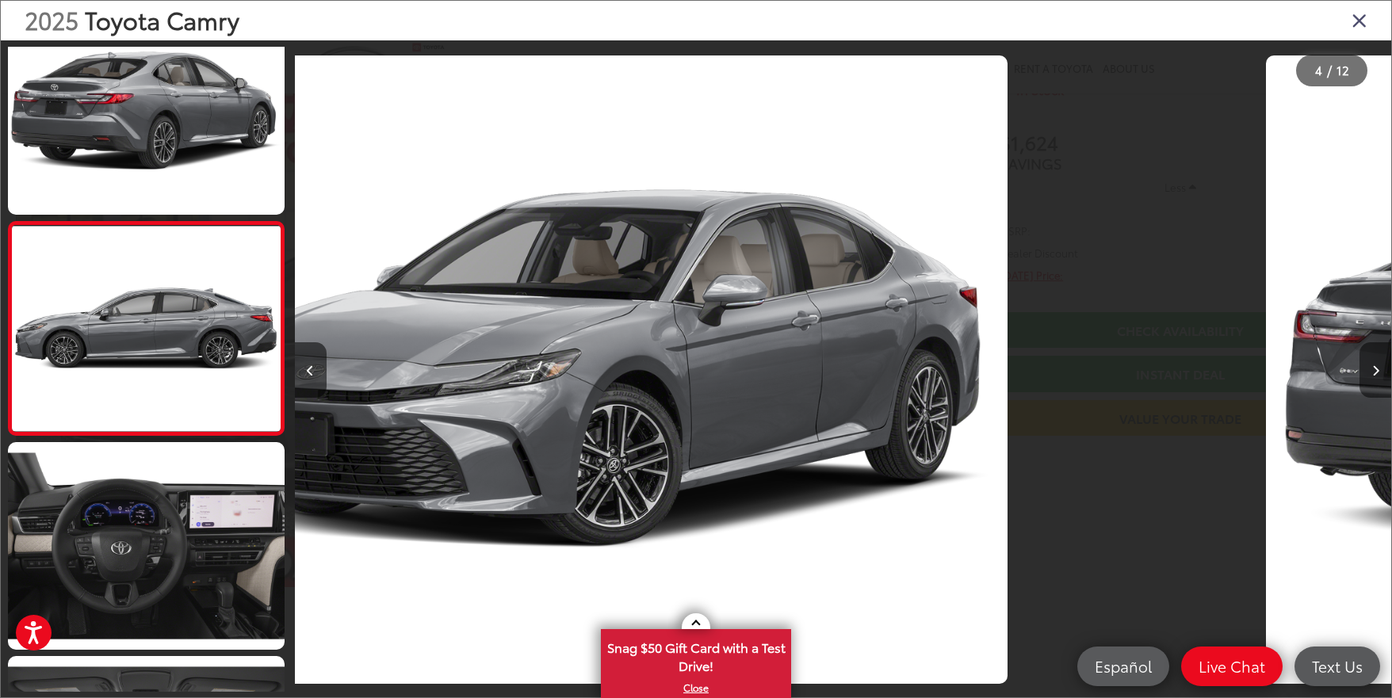
scroll to position [472, 0]
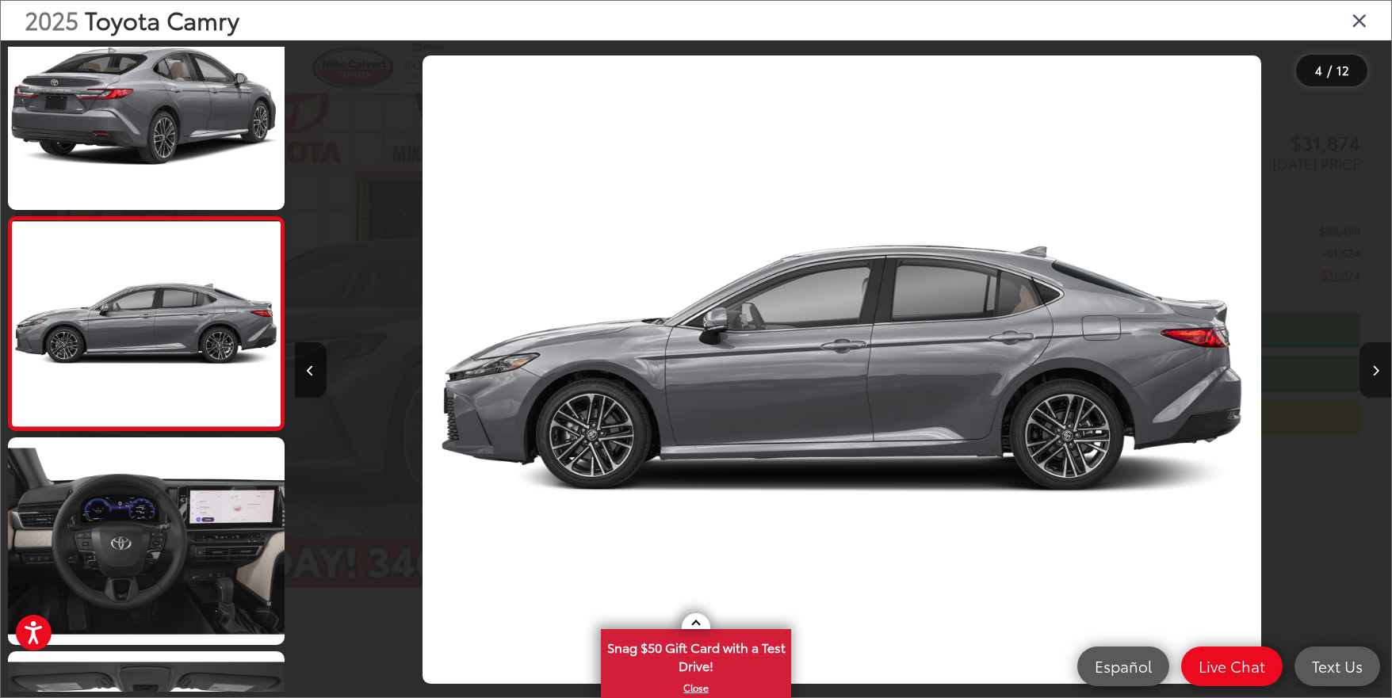
click at [1377, 365] on icon "Next image" at bounding box center [1375, 370] width 7 height 11
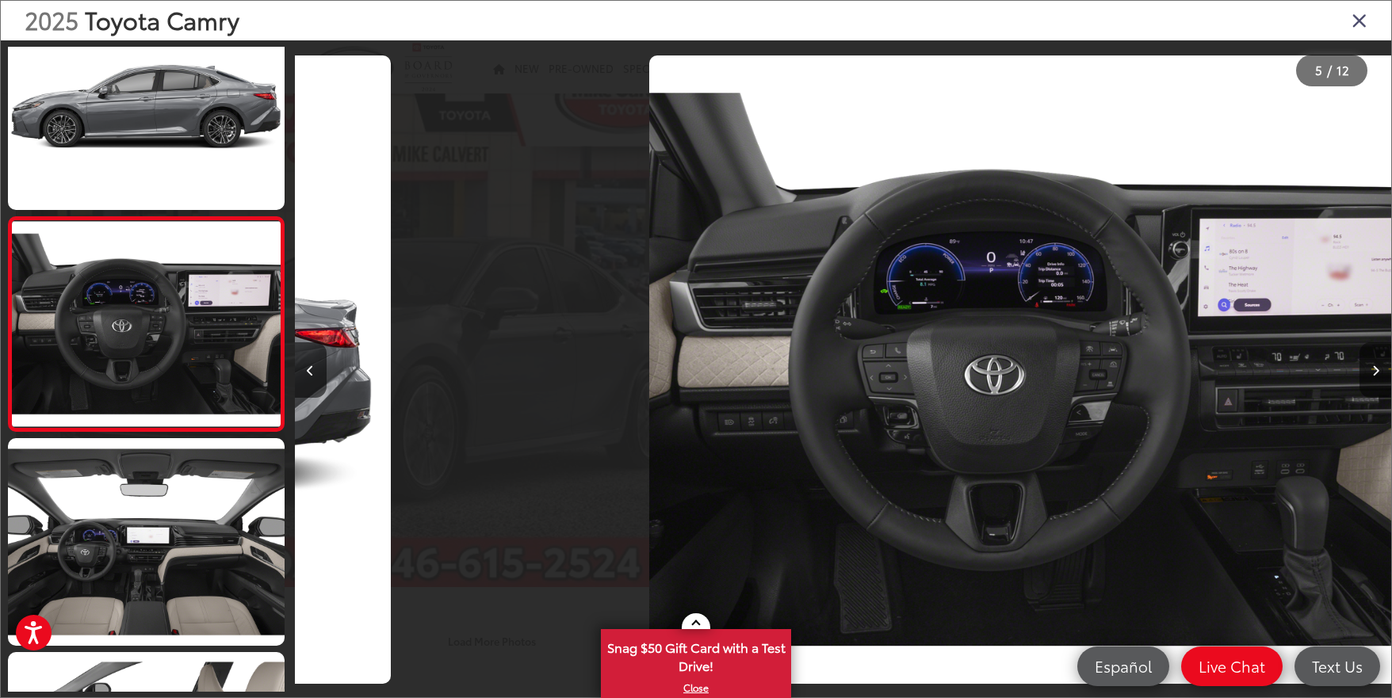
scroll to position [686, 0]
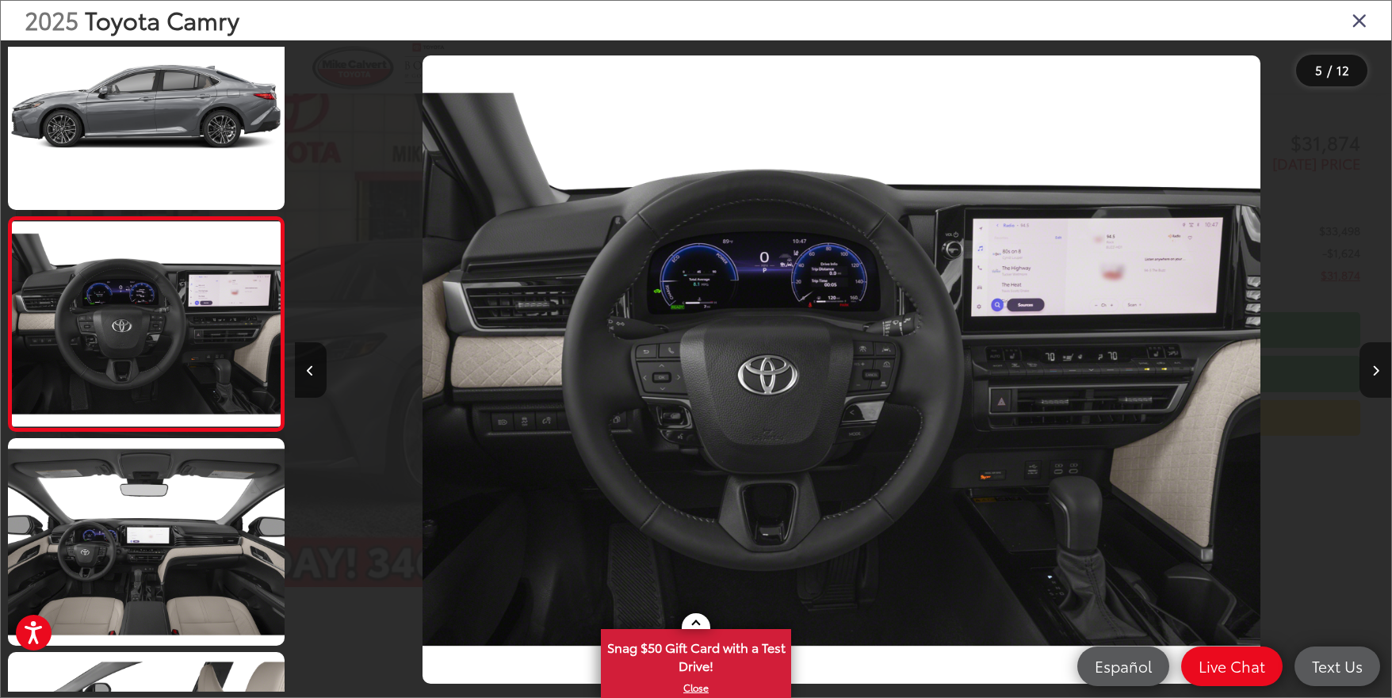
click at [1370, 354] on button "Next image" at bounding box center [1375, 369] width 32 height 55
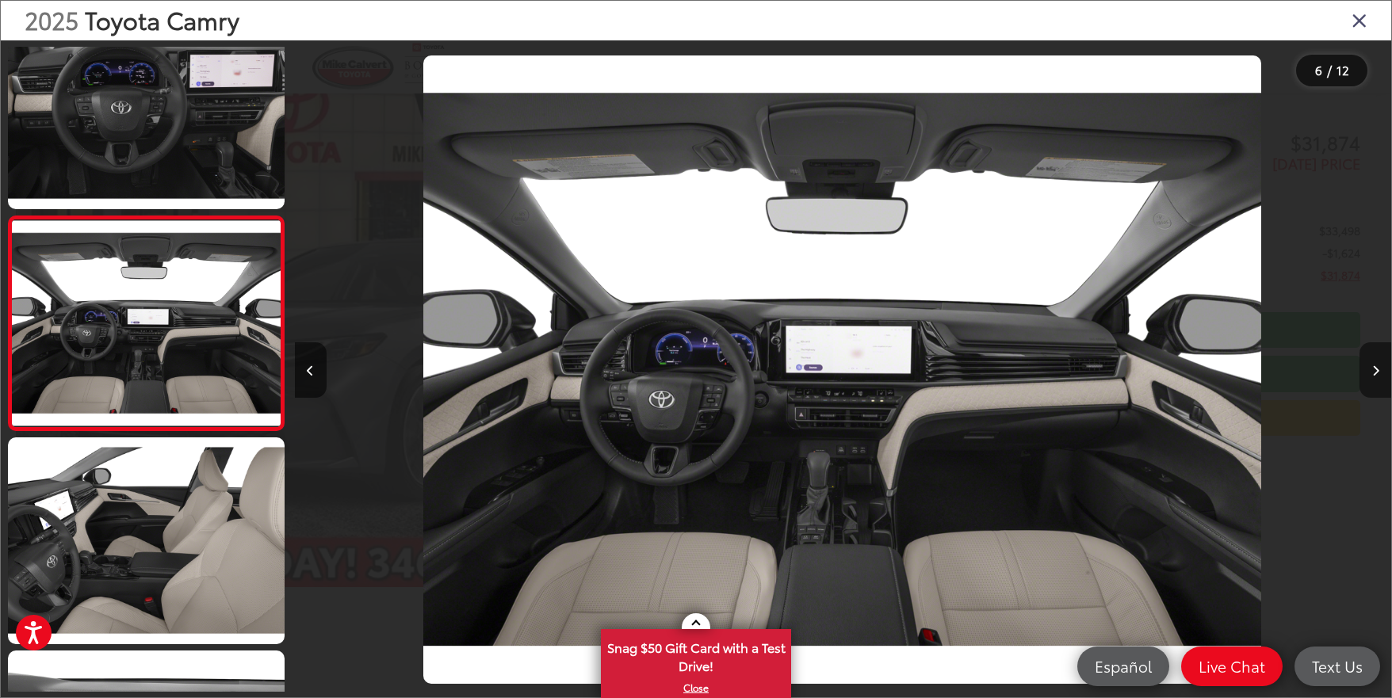
scroll to position [0, 5485]
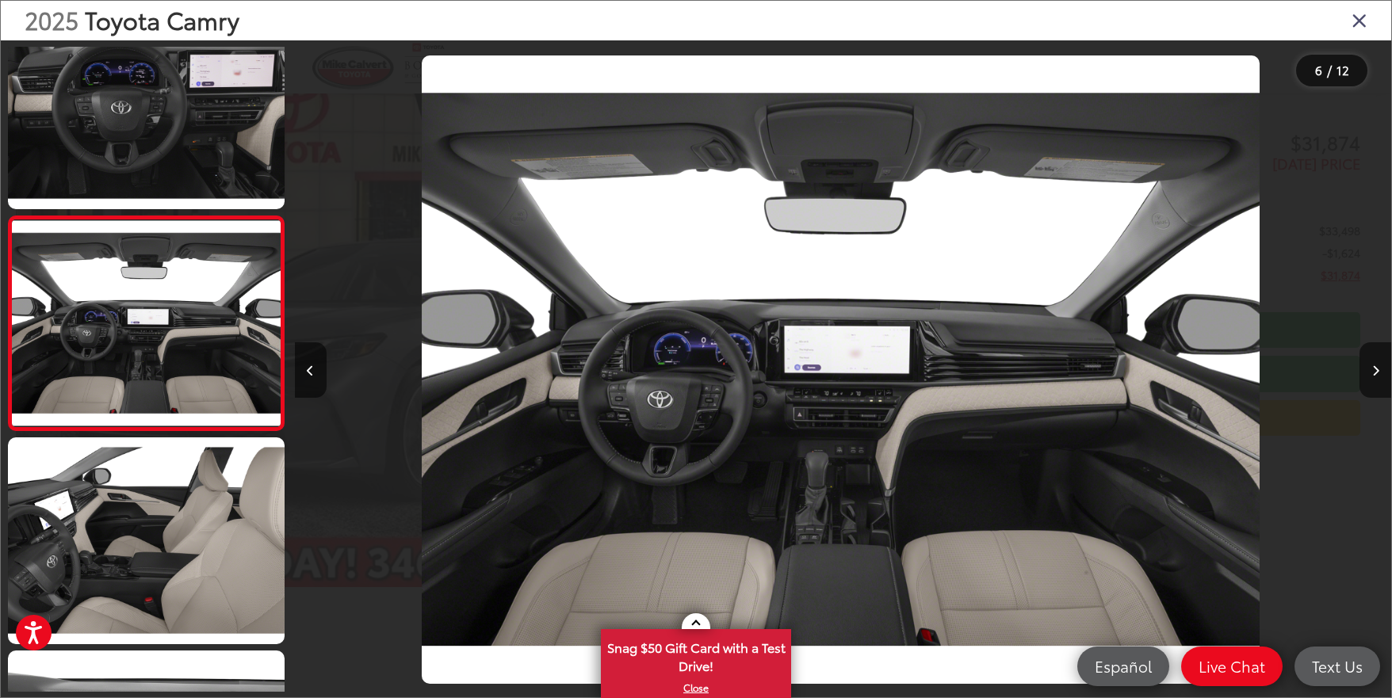
drag, startPoint x: 1390, startPoint y: 110, endPoint x: 1390, endPoint y: 148, distance: 38.0
click at [1379, 148] on div at bounding box center [1254, 369] width 274 height 659
click at [1352, 378] on div at bounding box center [1254, 369] width 274 height 659
click at [1362, 369] on button "Next image" at bounding box center [1375, 369] width 32 height 55
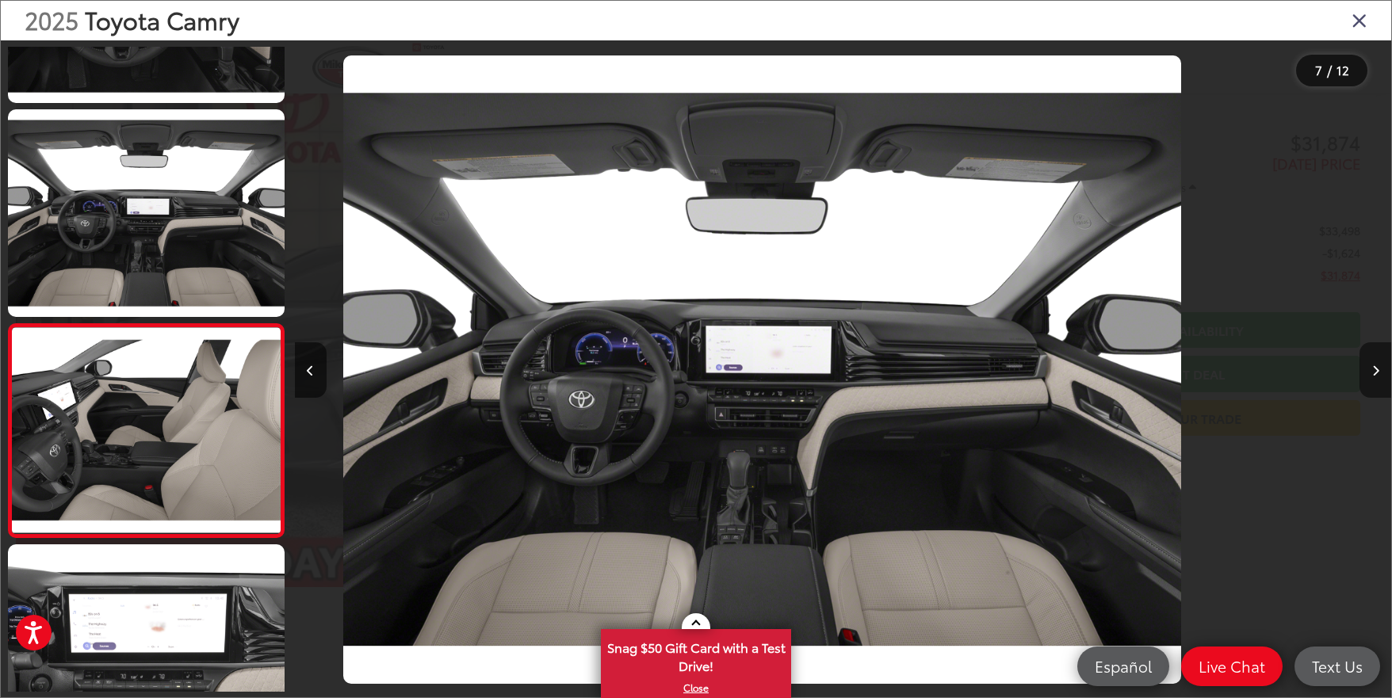
scroll to position [0, 0]
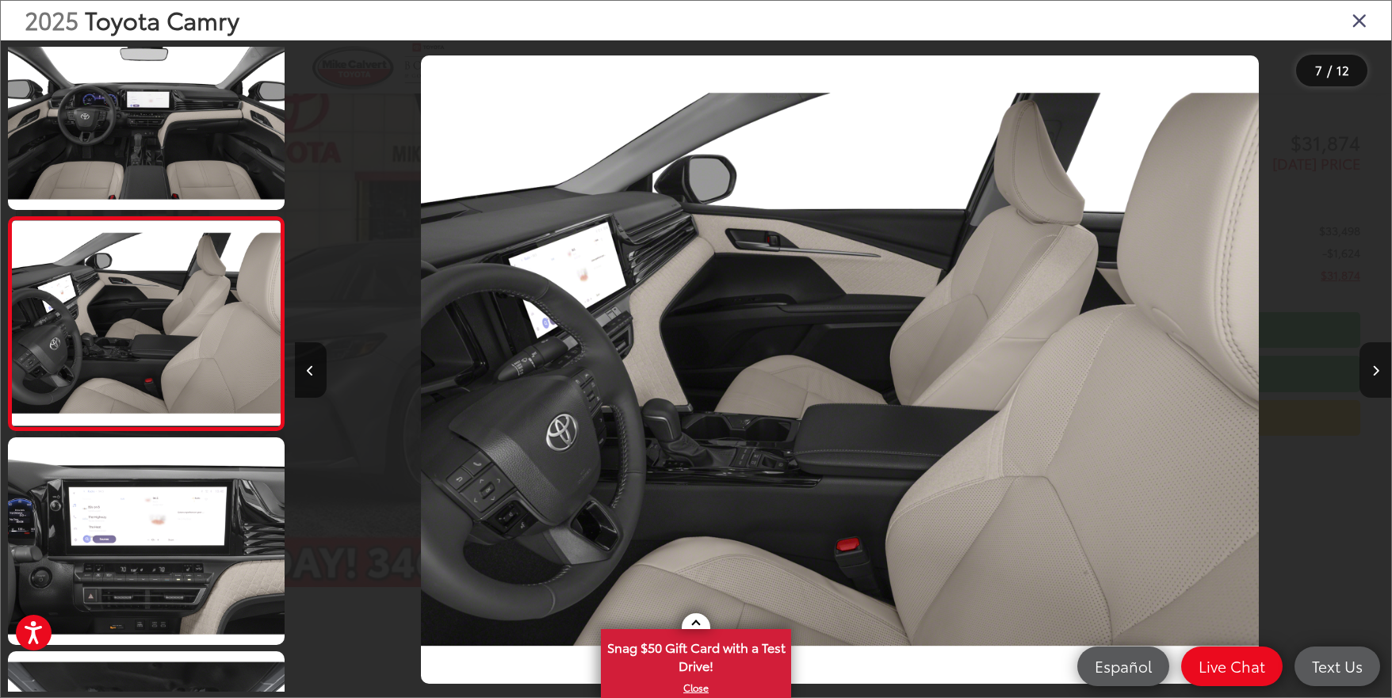
click at [1362, 361] on button "Next image" at bounding box center [1375, 369] width 32 height 55
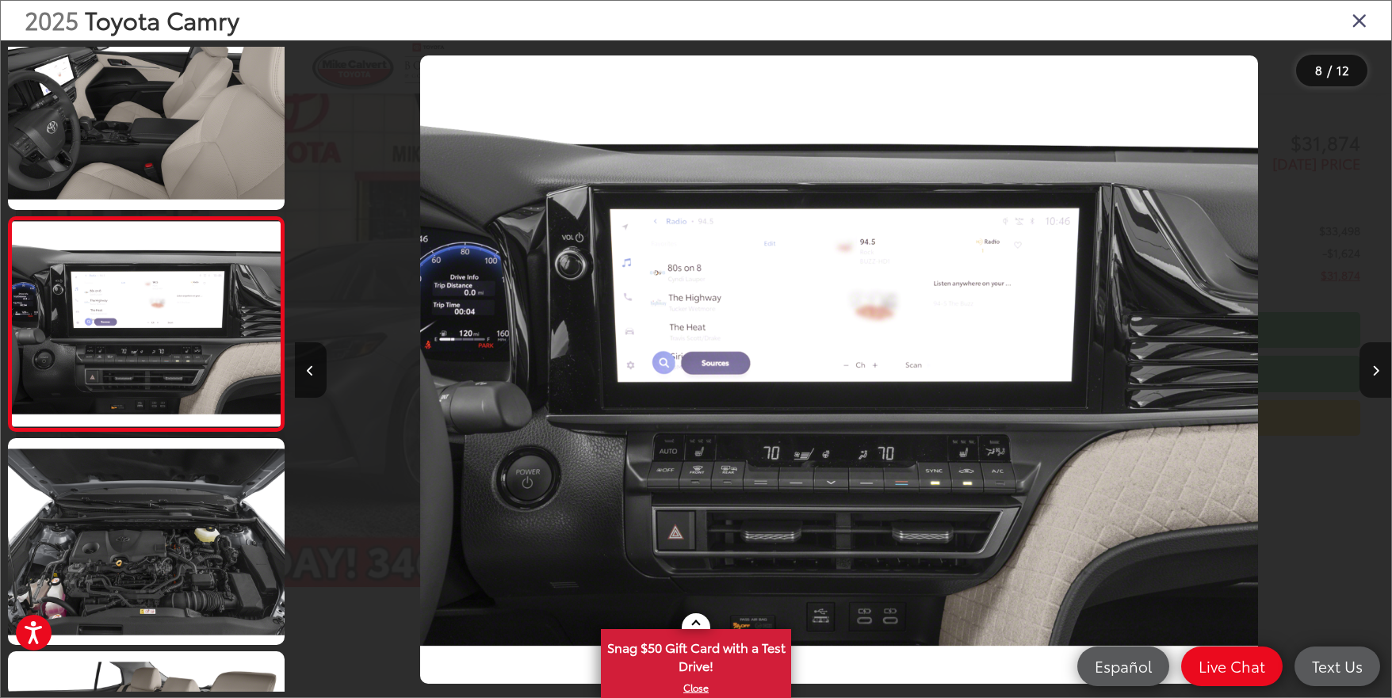
click at [1360, 359] on button "Next image" at bounding box center [1375, 369] width 32 height 55
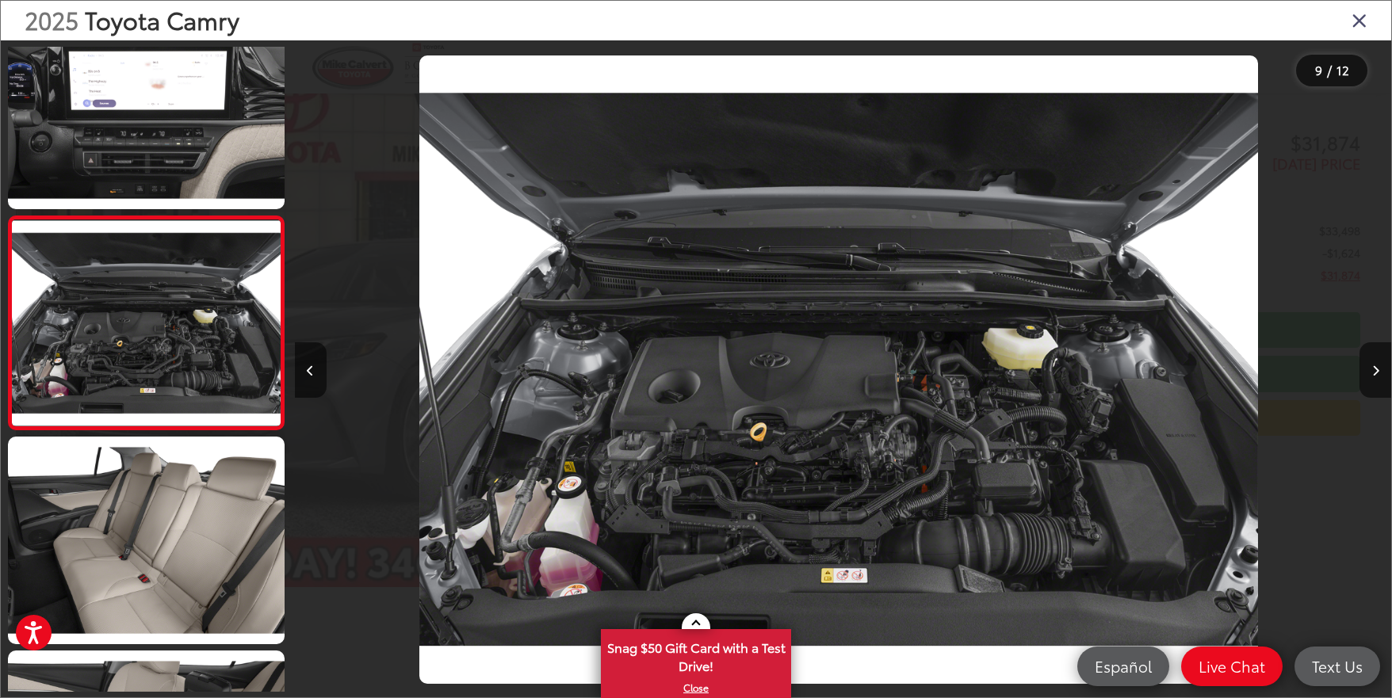
click at [1348, 86] on div "9 / 12" at bounding box center [1331, 71] width 71 height 32
click at [1346, 82] on div "9 / 12" at bounding box center [1331, 71] width 71 height 32
click at [1346, 81] on div "9 / 12" at bounding box center [1331, 71] width 71 height 32
click at [1345, 79] on div "9 / 12" at bounding box center [1331, 71] width 71 height 32
click at [1379, 369] on button "Next image" at bounding box center [1375, 369] width 32 height 55
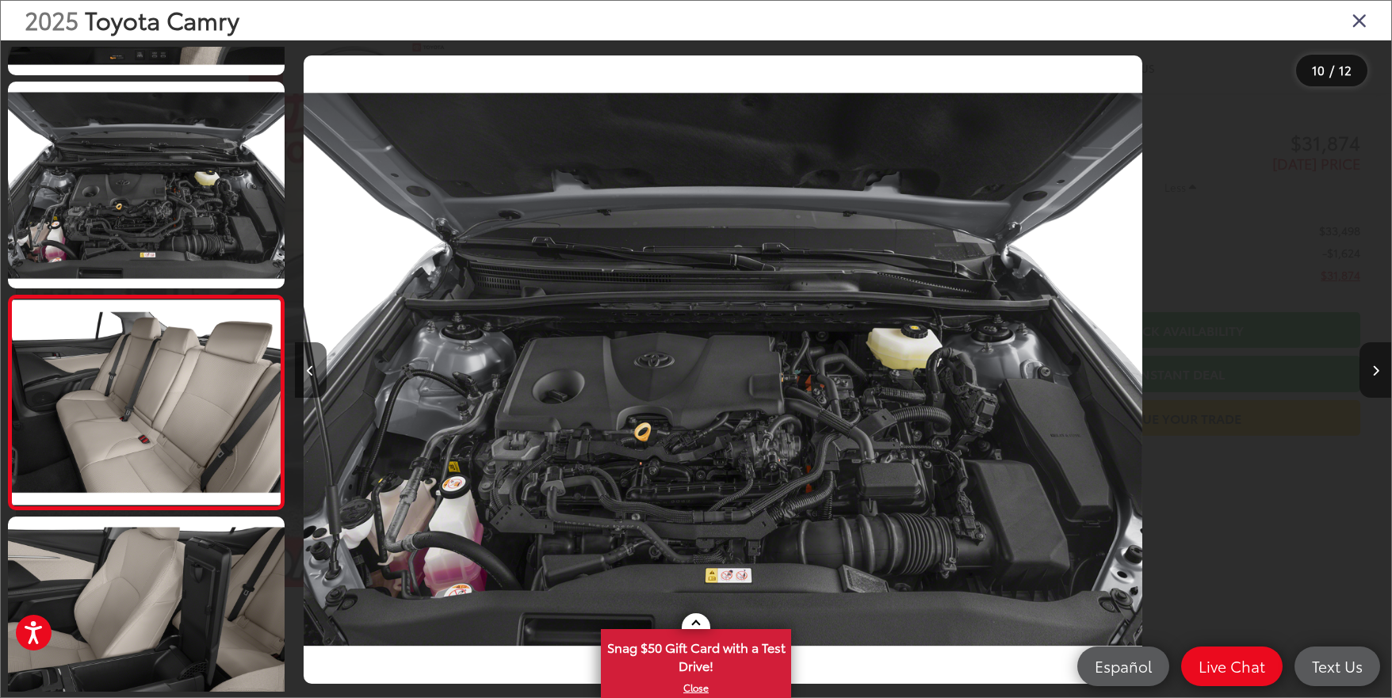
click at [1379, 369] on button "Next image" at bounding box center [1375, 369] width 32 height 55
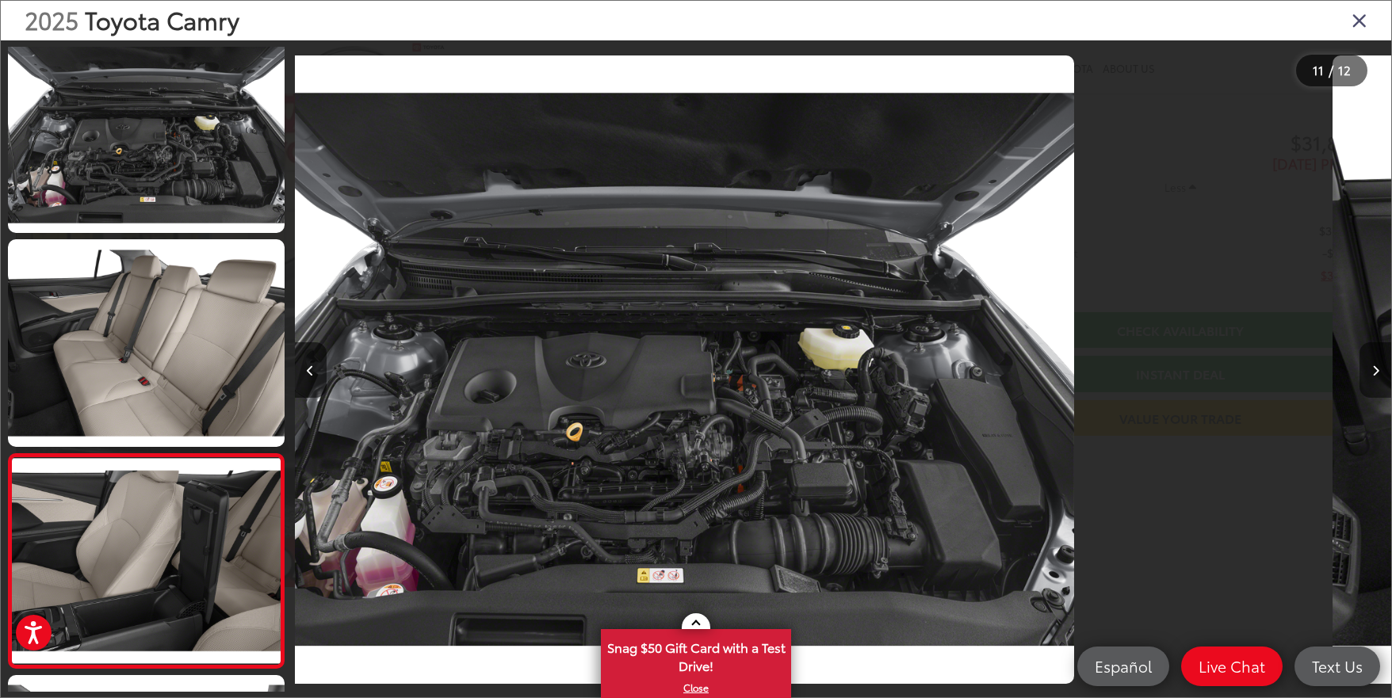
click at [1379, 369] on button "Next image" at bounding box center [1375, 369] width 32 height 55
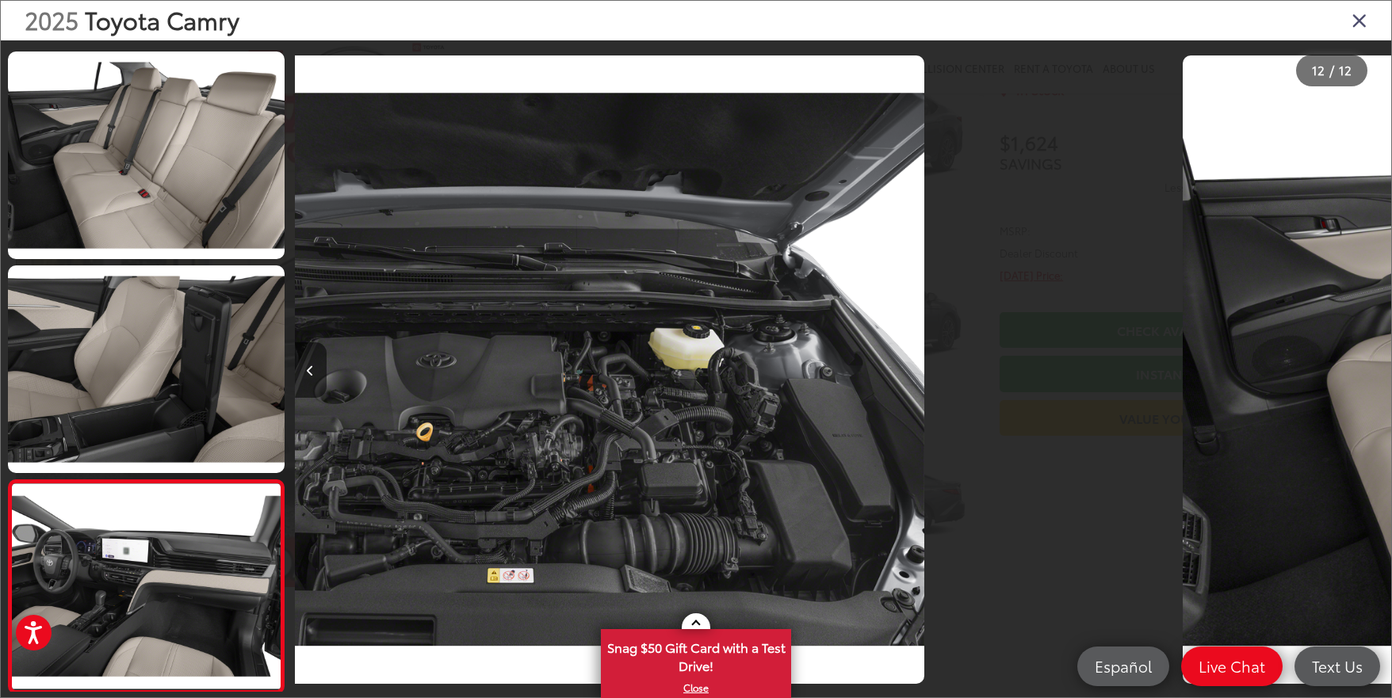
click at [1379, 369] on div at bounding box center [1254, 369] width 274 height 659
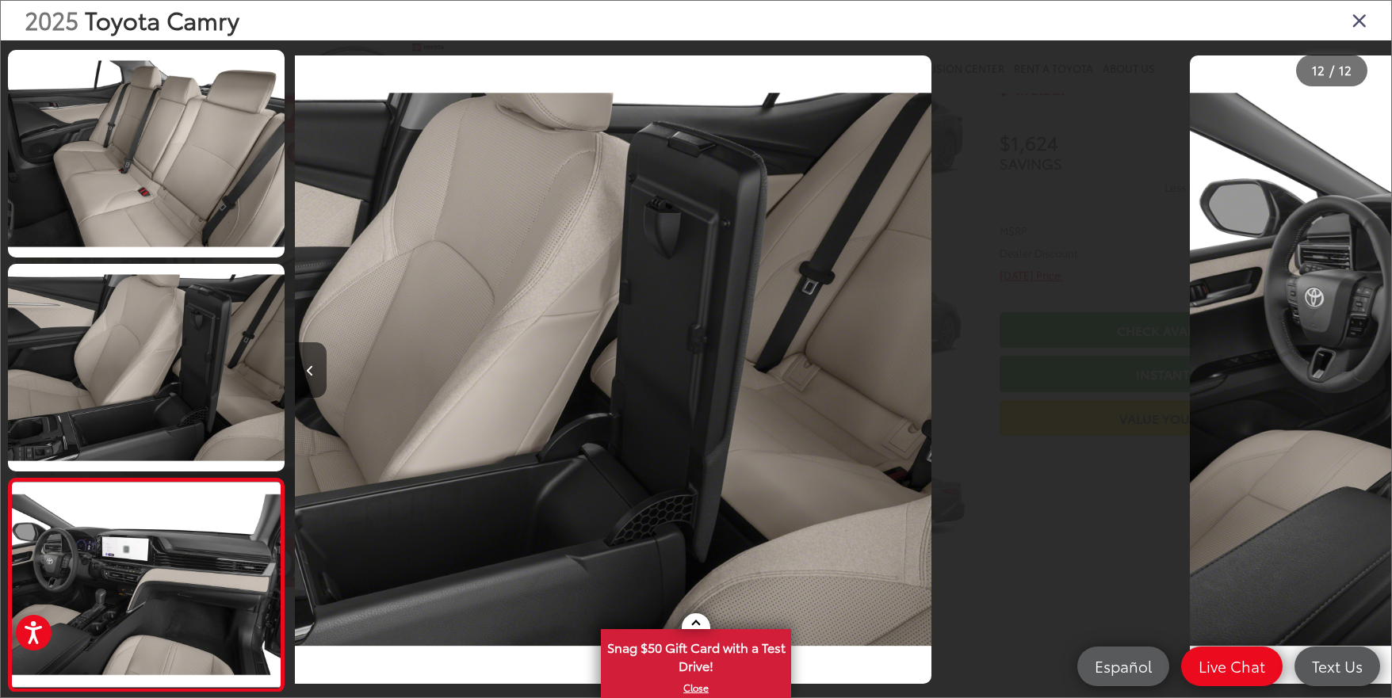
click at [1379, 369] on div at bounding box center [1254, 369] width 274 height 659
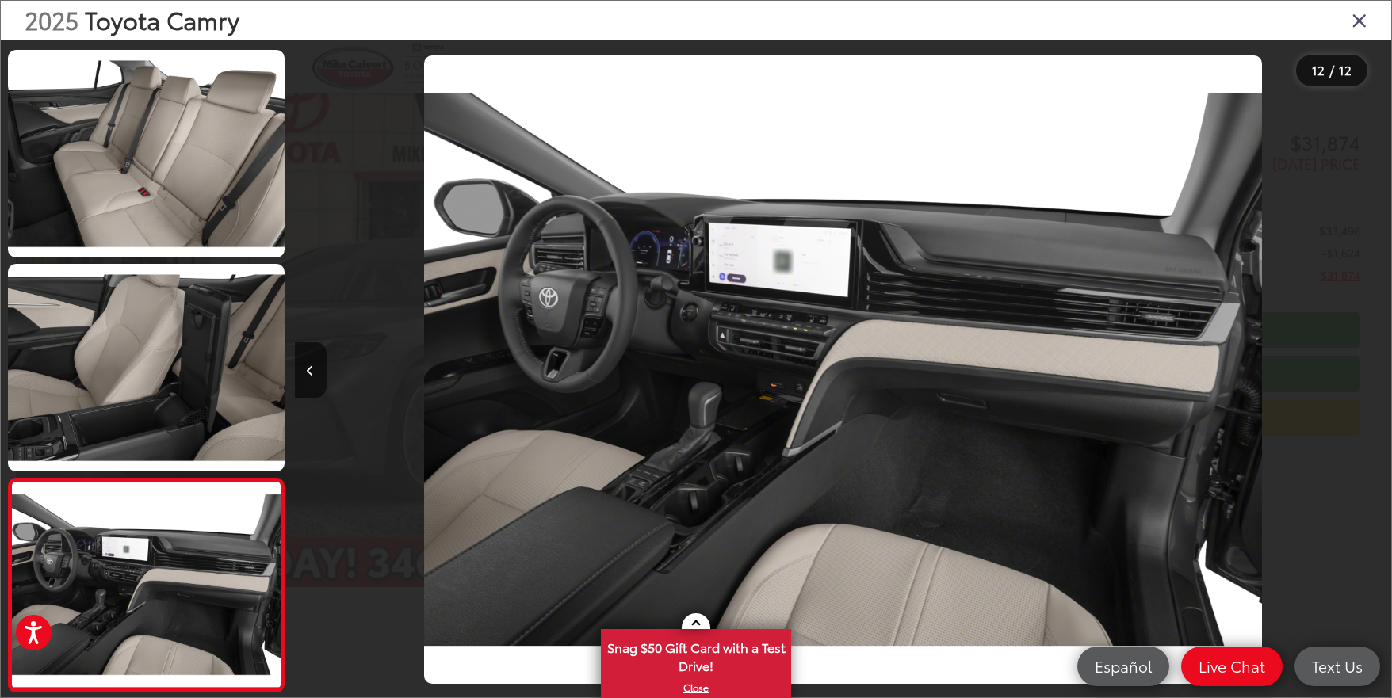
click at [1379, 369] on div at bounding box center [1254, 369] width 274 height 659
click at [1358, 22] on icon "Close gallery" at bounding box center [1360, 20] width 16 height 21
